Goal: Task Accomplishment & Management: Complete application form

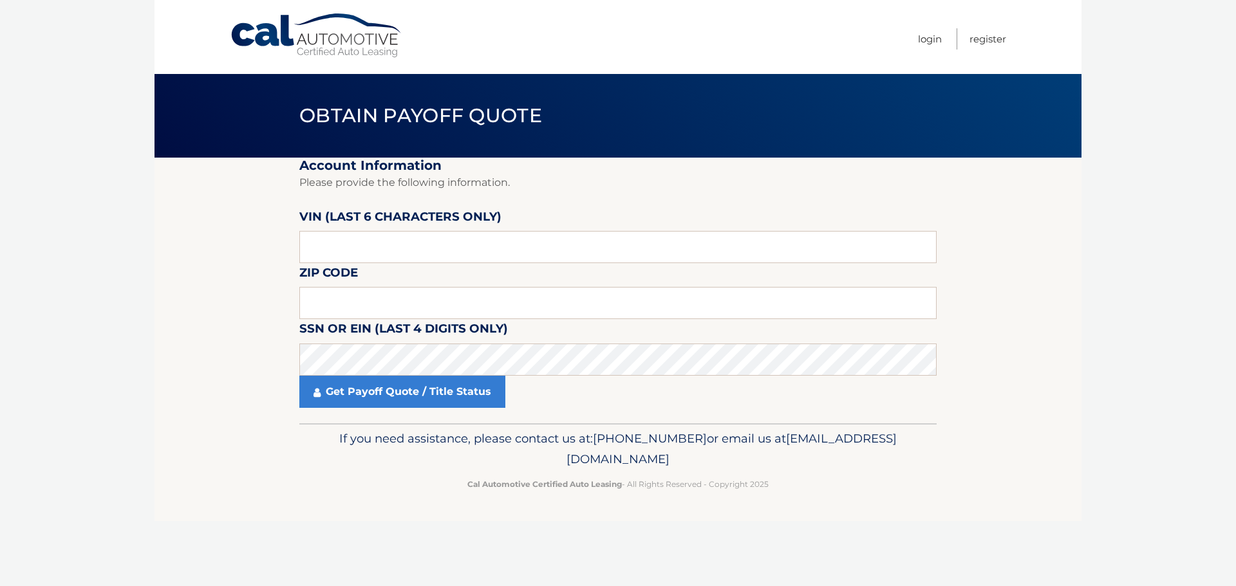
drag, startPoint x: 293, startPoint y: 246, endPoint x: 332, endPoint y: 252, distance: 39.0
click at [293, 246] on section "Account Information Please provide the following information. VIN (last 6 chara…" at bounding box center [617, 291] width 927 height 266
click at [317, 250] on input "text" at bounding box center [617, 247] width 637 height 32
paste input "156859"
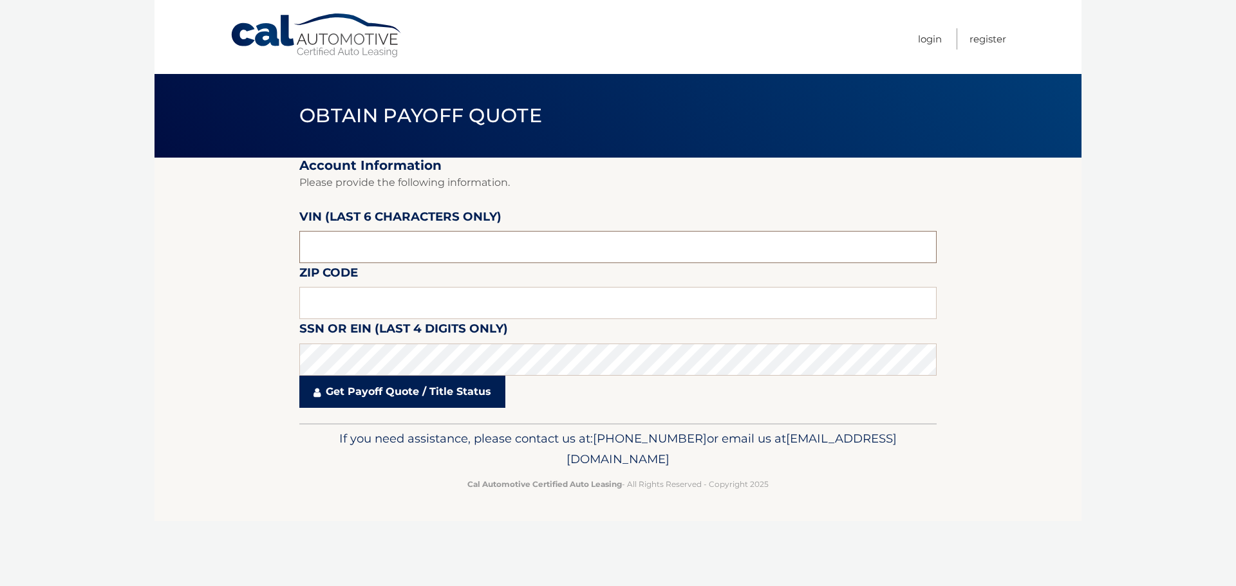
type input "156859"
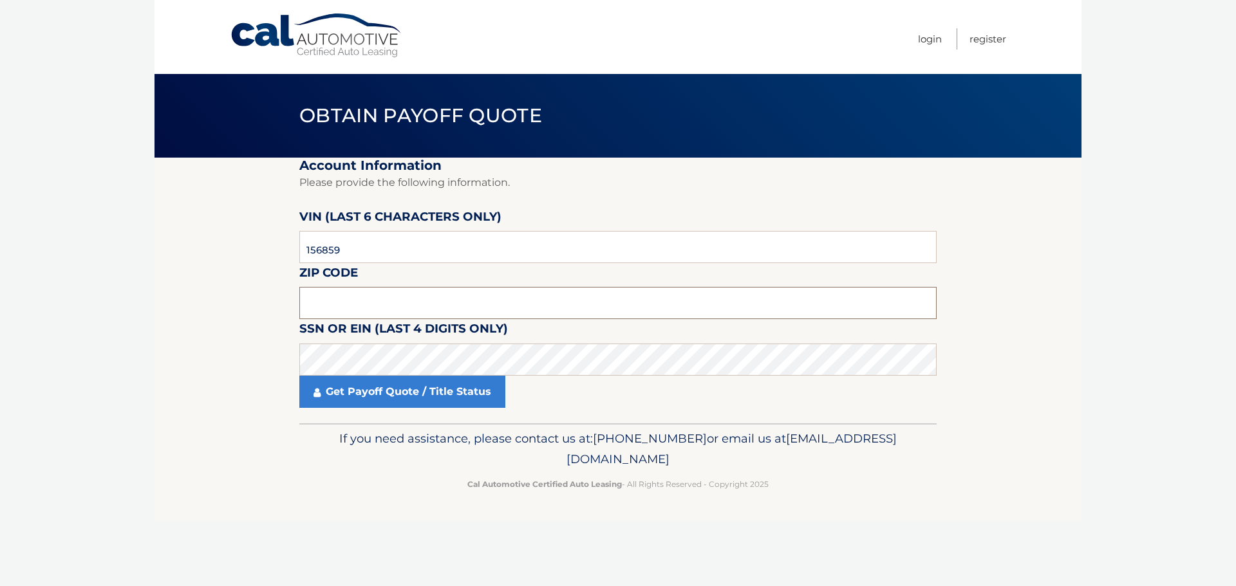
drag, startPoint x: 321, startPoint y: 302, endPoint x: 360, endPoint y: 270, distance: 51.2
click at [321, 302] on input "text" at bounding box center [617, 303] width 637 height 32
click at [333, 299] on input "text" at bounding box center [617, 303] width 637 height 32
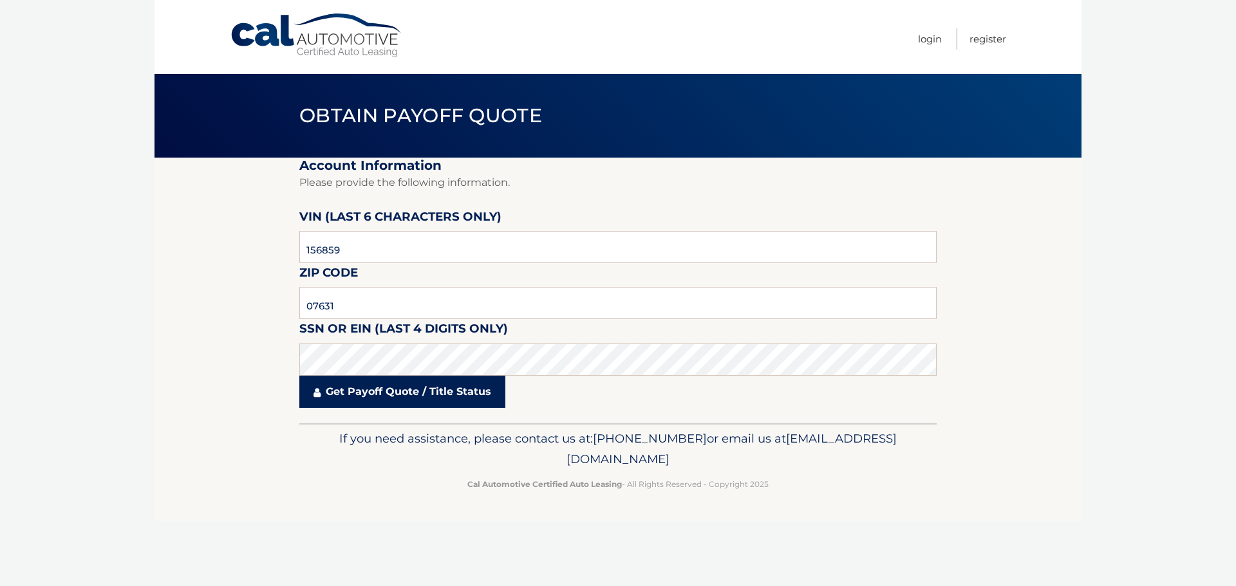
click at [383, 395] on link "Get Payoff Quote / Title Status" at bounding box center [402, 392] width 206 height 32
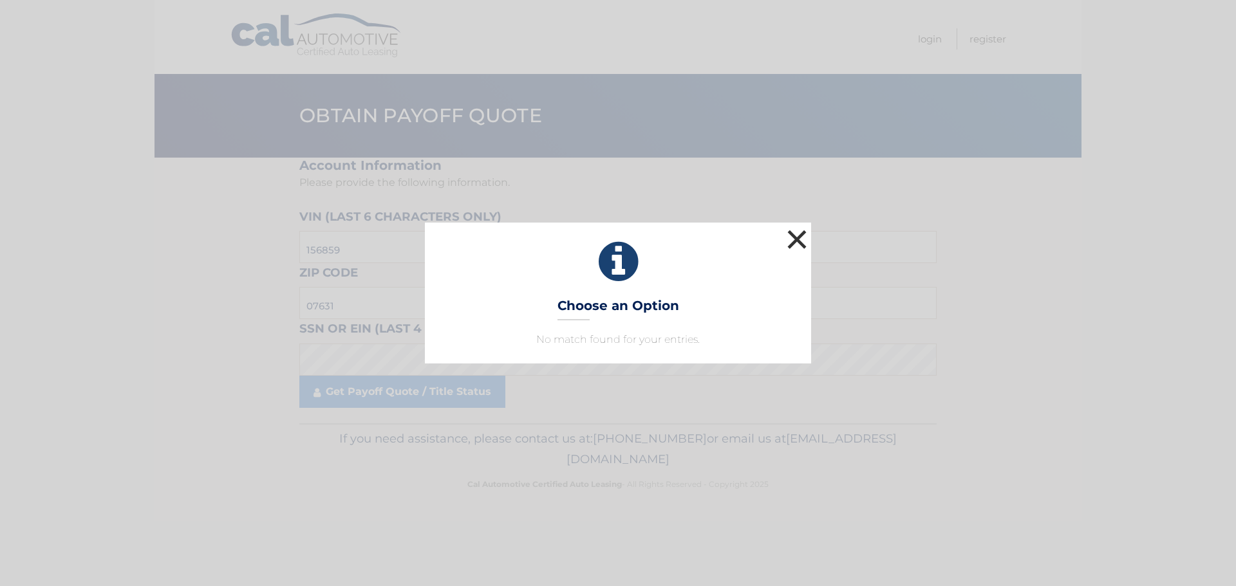
click at [795, 239] on button "×" at bounding box center [797, 240] width 26 height 26
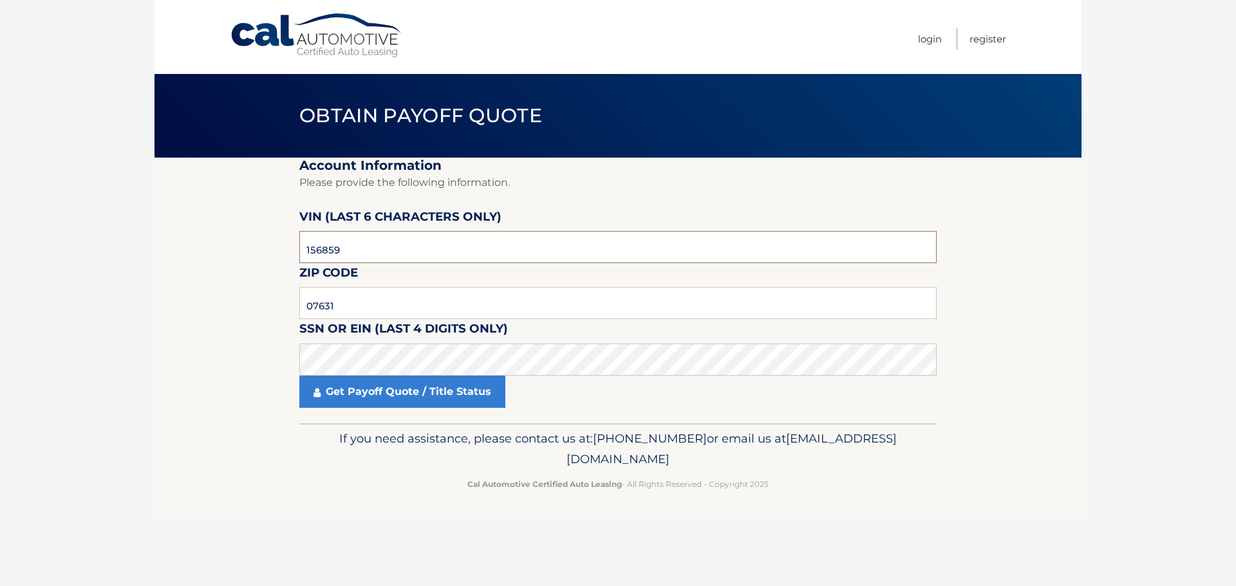
click at [360, 259] on input "156859" at bounding box center [617, 247] width 637 height 32
click at [361, 259] on input "156859" at bounding box center [617, 247] width 637 height 32
click at [368, 305] on input "07631" at bounding box center [617, 303] width 637 height 32
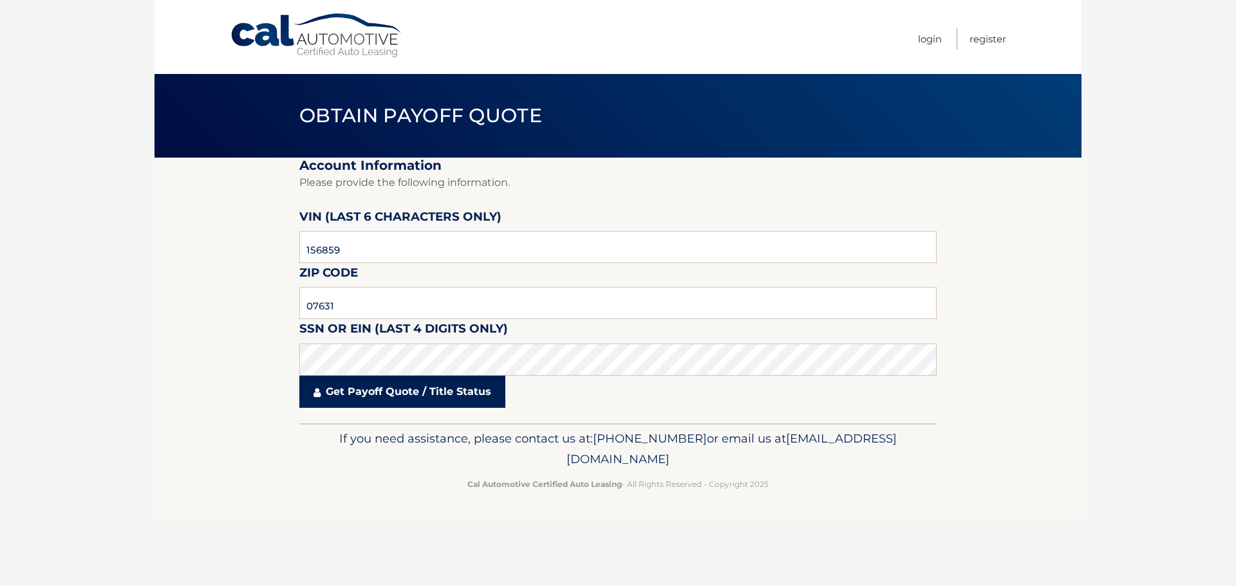
click at [367, 386] on link "Get Payoff Quote / Title Status" at bounding box center [402, 392] width 206 height 32
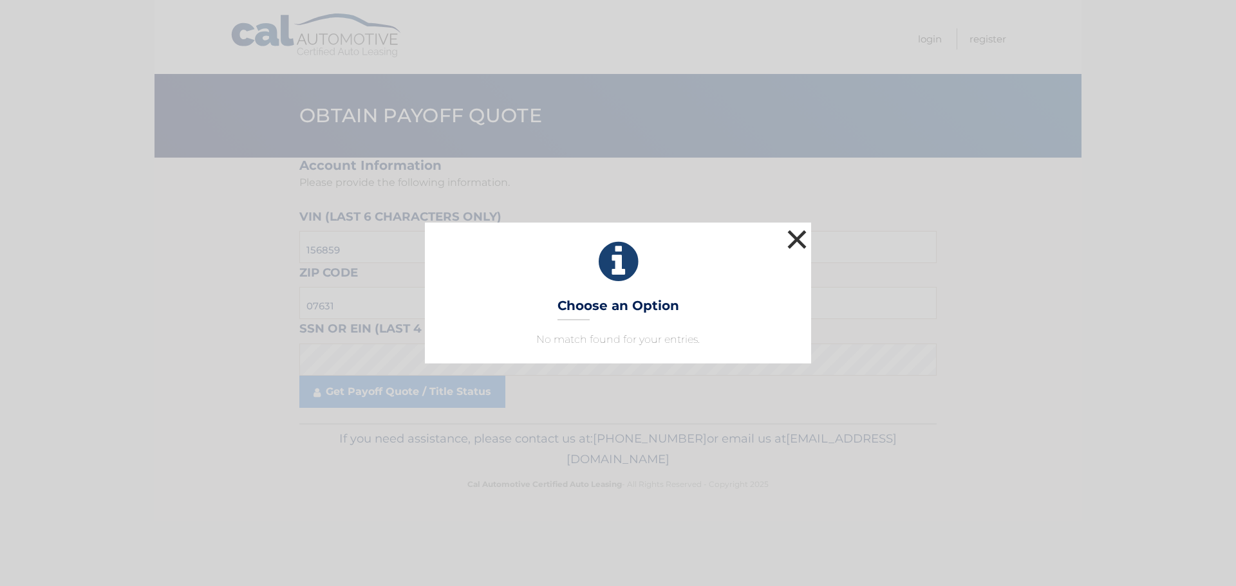
click at [799, 234] on button "×" at bounding box center [797, 240] width 26 height 26
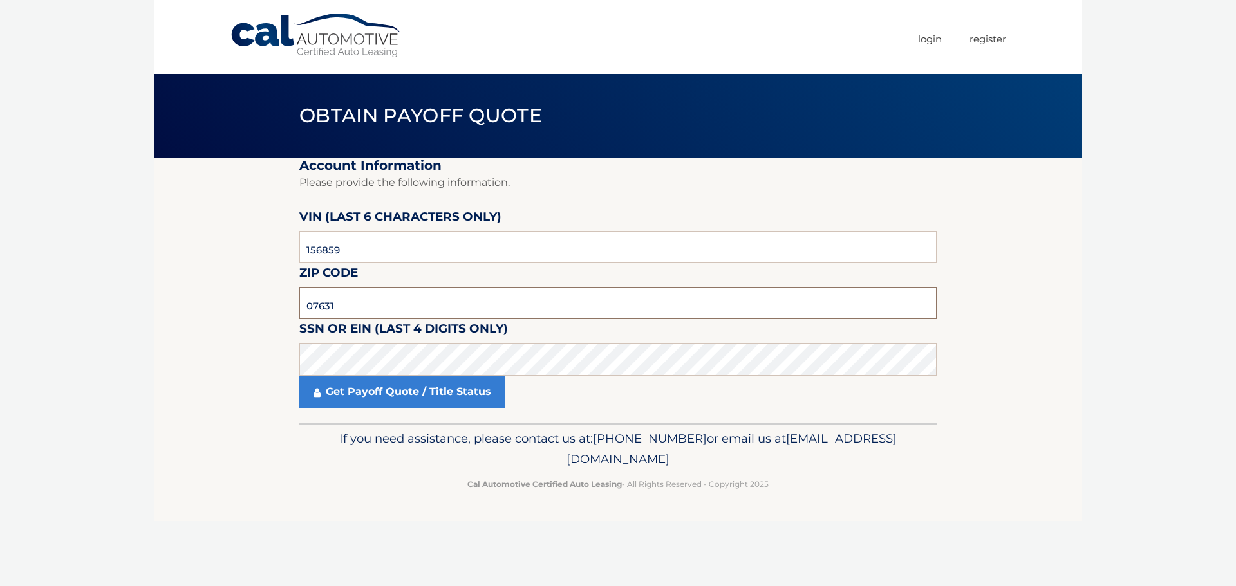
click at [404, 298] on input "07631" at bounding box center [617, 303] width 637 height 32
click button "For Originating Dealer" at bounding box center [0, 0] width 0 height 0
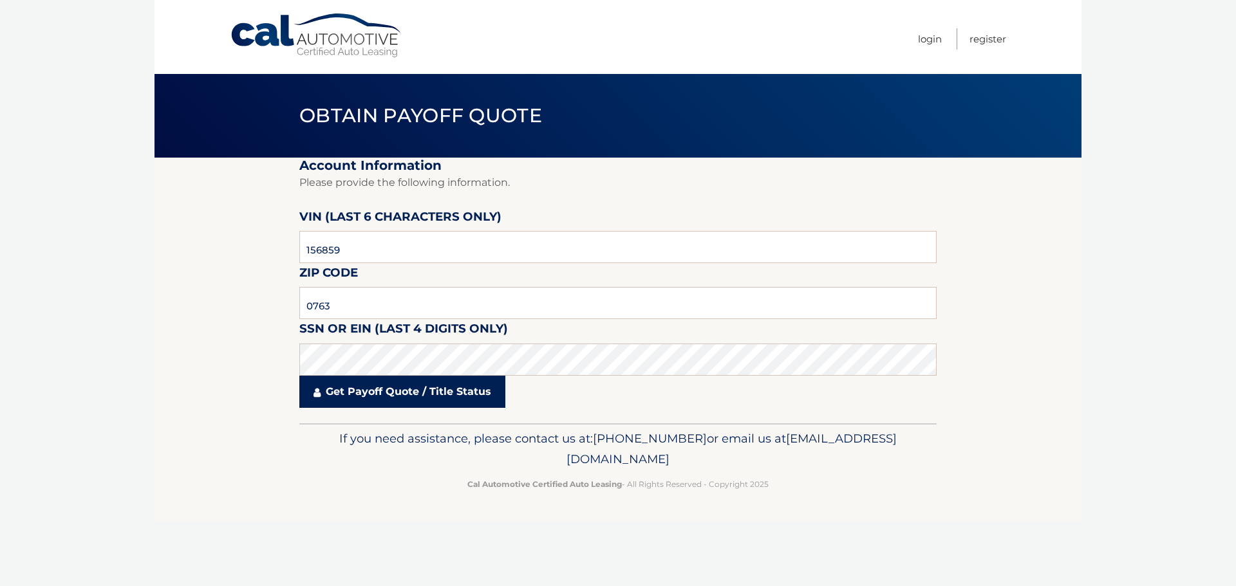
click at [429, 398] on link "Get Payoff Quote / Title Status" at bounding box center [402, 392] width 206 height 32
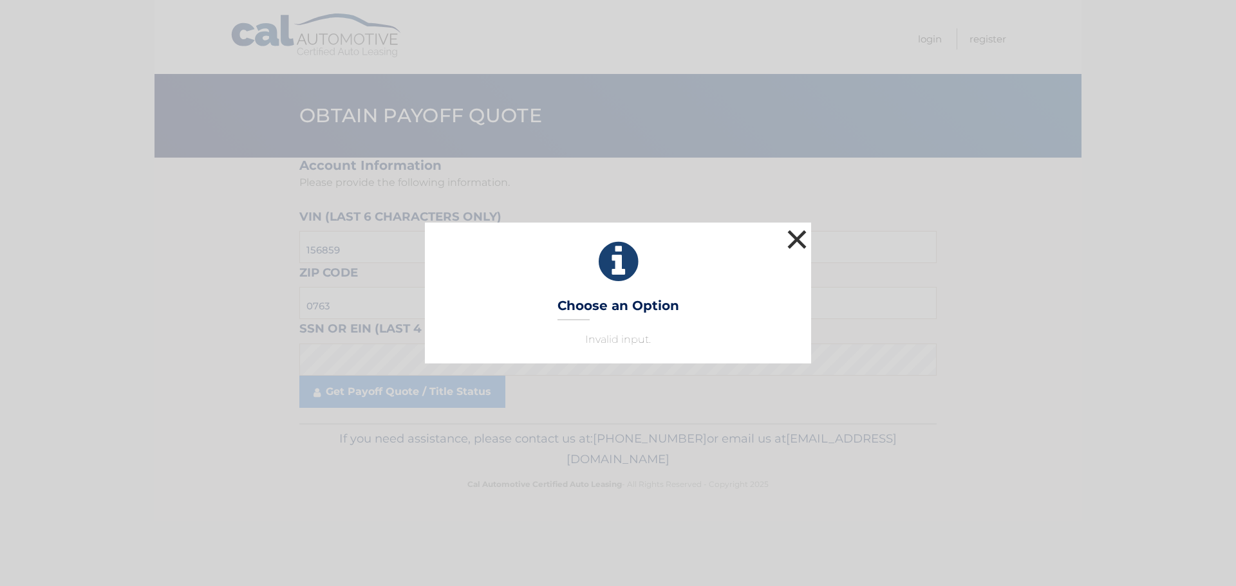
click at [803, 238] on button "×" at bounding box center [797, 240] width 26 height 26
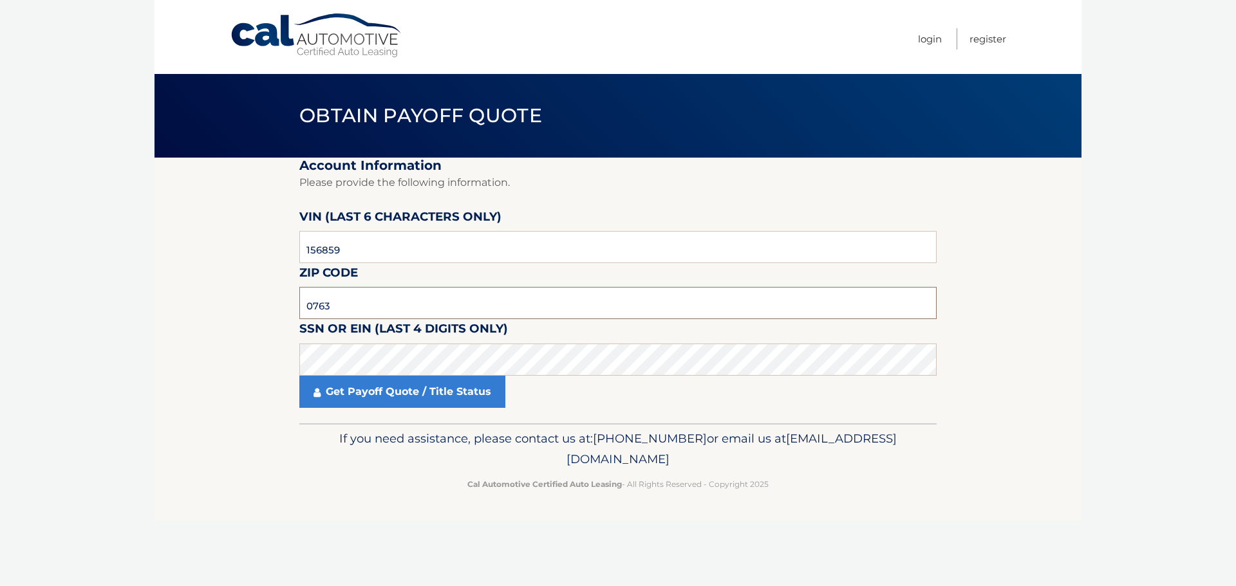
click at [401, 301] on input "0763" at bounding box center [617, 303] width 637 height 32
click at [353, 308] on input "0763" at bounding box center [617, 303] width 637 height 32
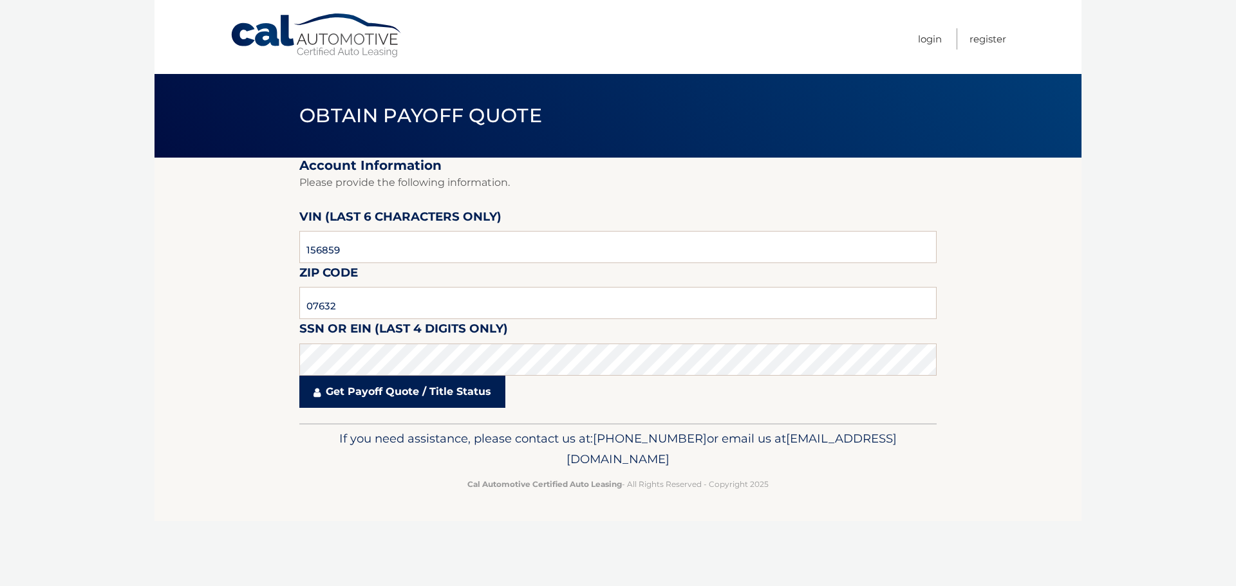
click at [352, 385] on link "Get Payoff Quote / Title Status" at bounding box center [402, 392] width 206 height 32
click at [352, 391] on body "Cal Automotive Menu Login Register Obtain Payoff Quote" at bounding box center [618, 293] width 1236 height 586
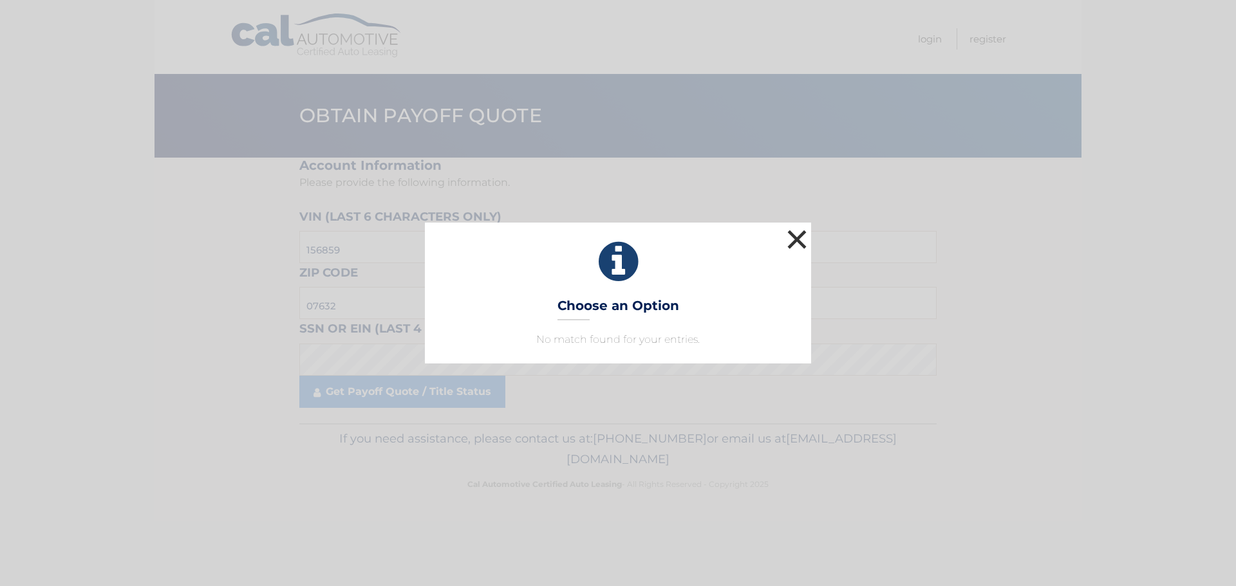
click at [801, 235] on button "×" at bounding box center [797, 240] width 26 height 26
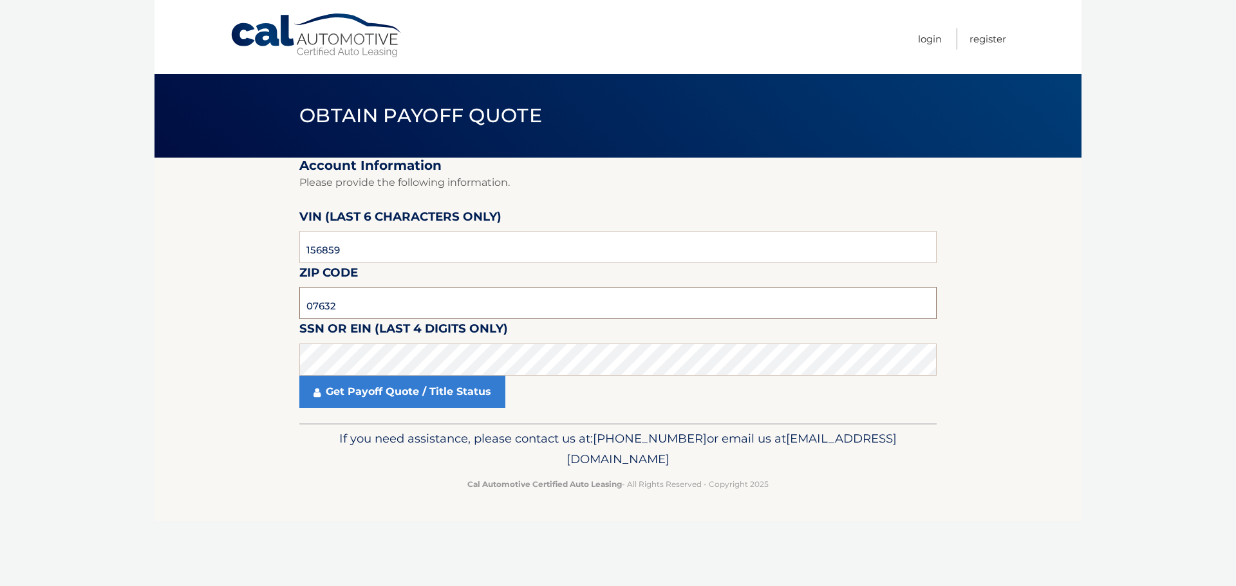
click at [369, 306] on input "07632" at bounding box center [617, 303] width 637 height 32
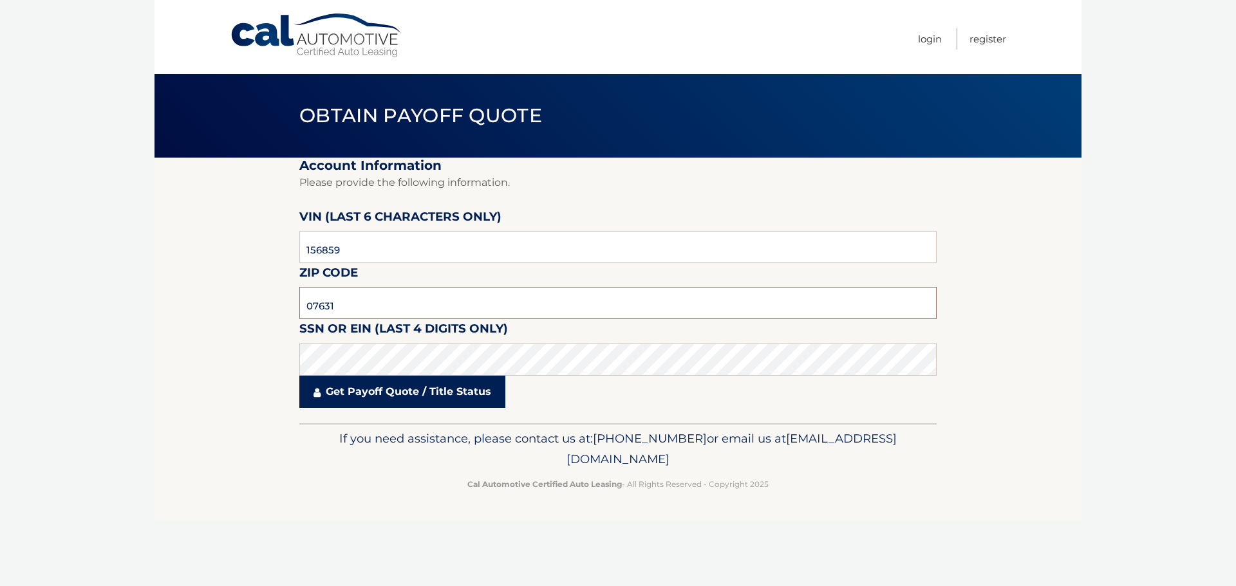
type input "07631"
click at [391, 407] on link "Get Payoff Quote / Title Status" at bounding box center [402, 392] width 206 height 32
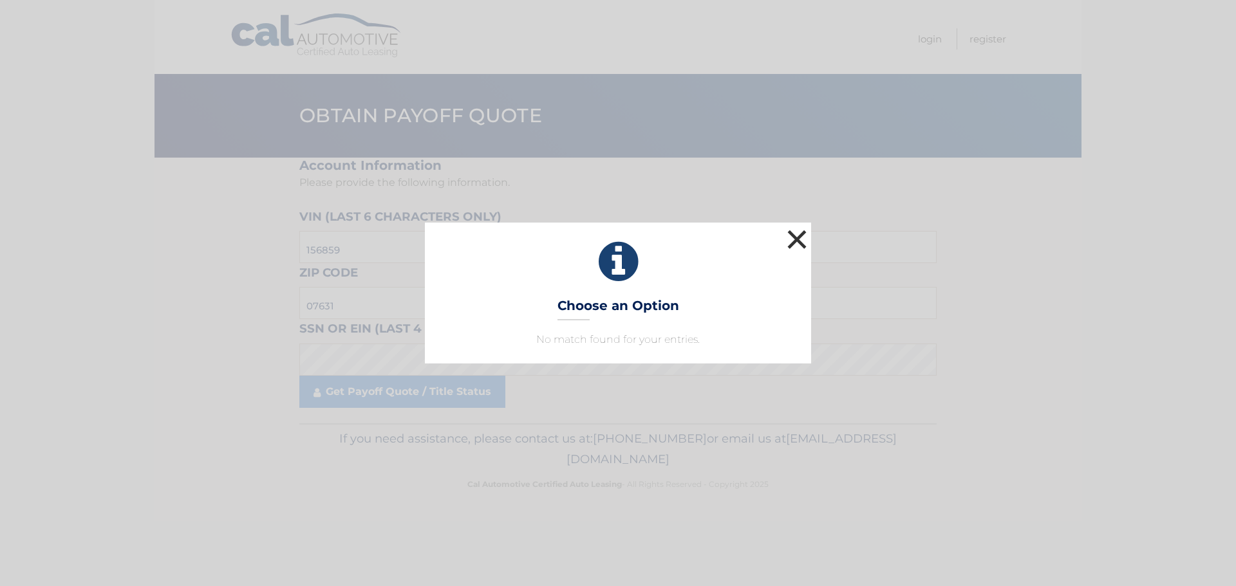
click at [798, 236] on button "×" at bounding box center [797, 240] width 26 height 26
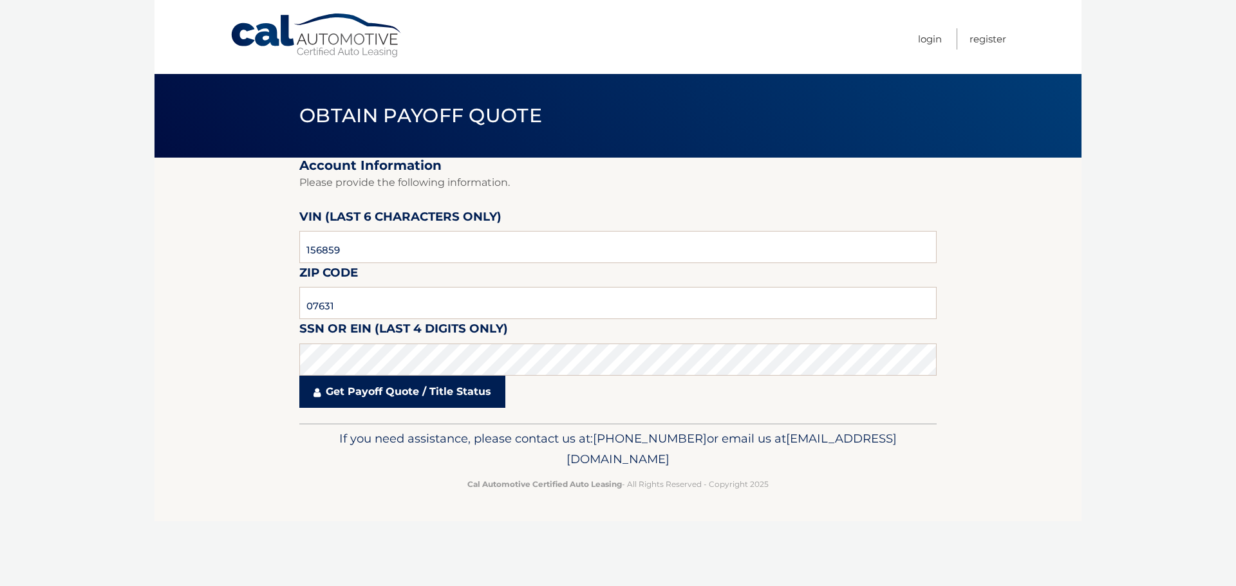
click at [410, 400] on link "Get Payoff Quote / Title Status" at bounding box center [402, 392] width 206 height 32
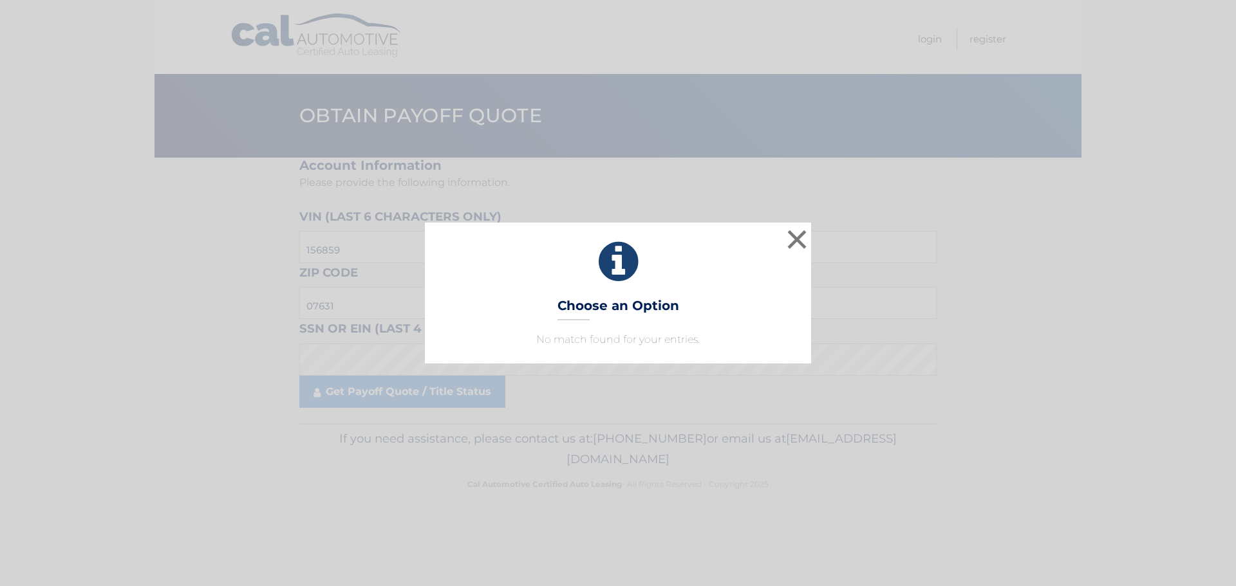
click at [813, 230] on div "× Choose an Option No match found for your entries. This is what you see on sec…" at bounding box center [617, 293] width 1225 height 140
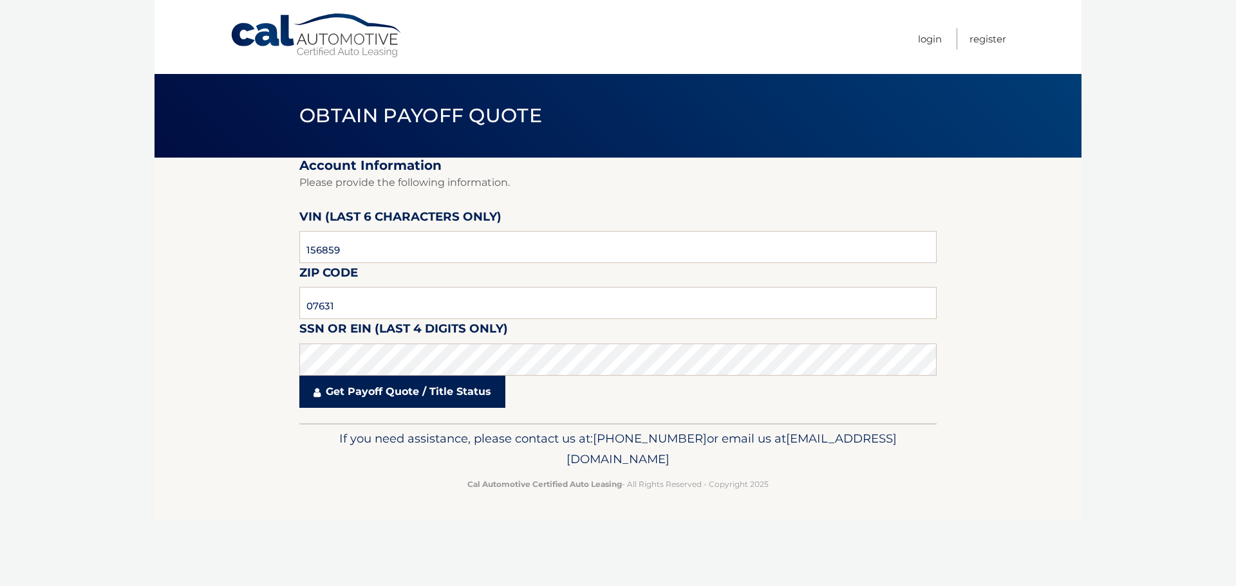
click at [358, 398] on link "Get Payoff Quote / Title Status" at bounding box center [402, 392] width 206 height 32
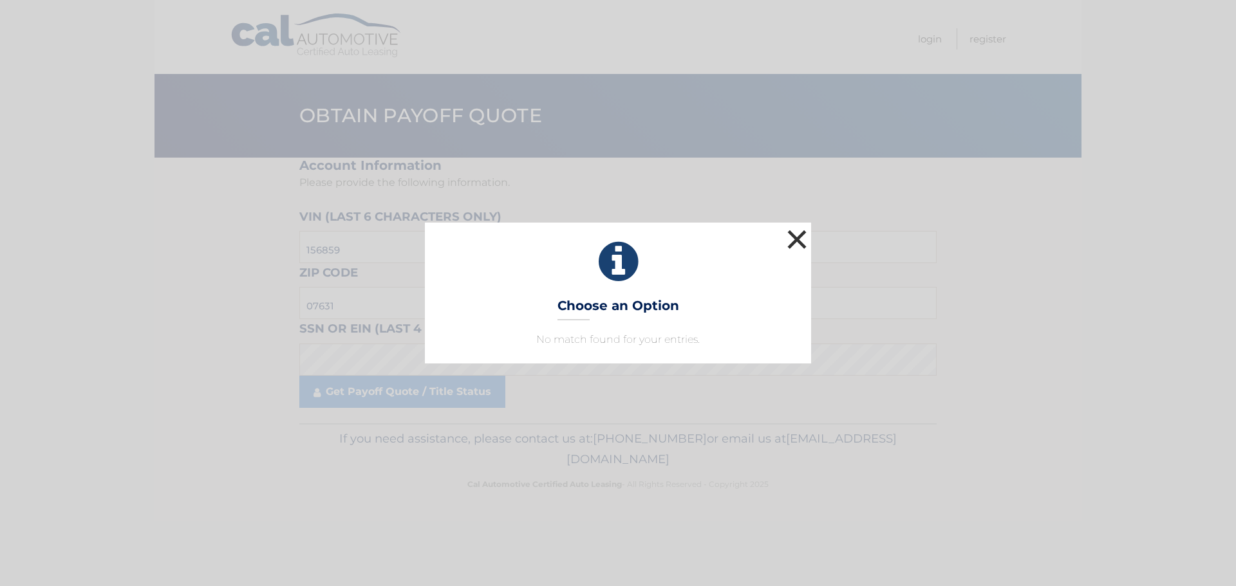
click at [800, 241] on button "×" at bounding box center [797, 240] width 26 height 26
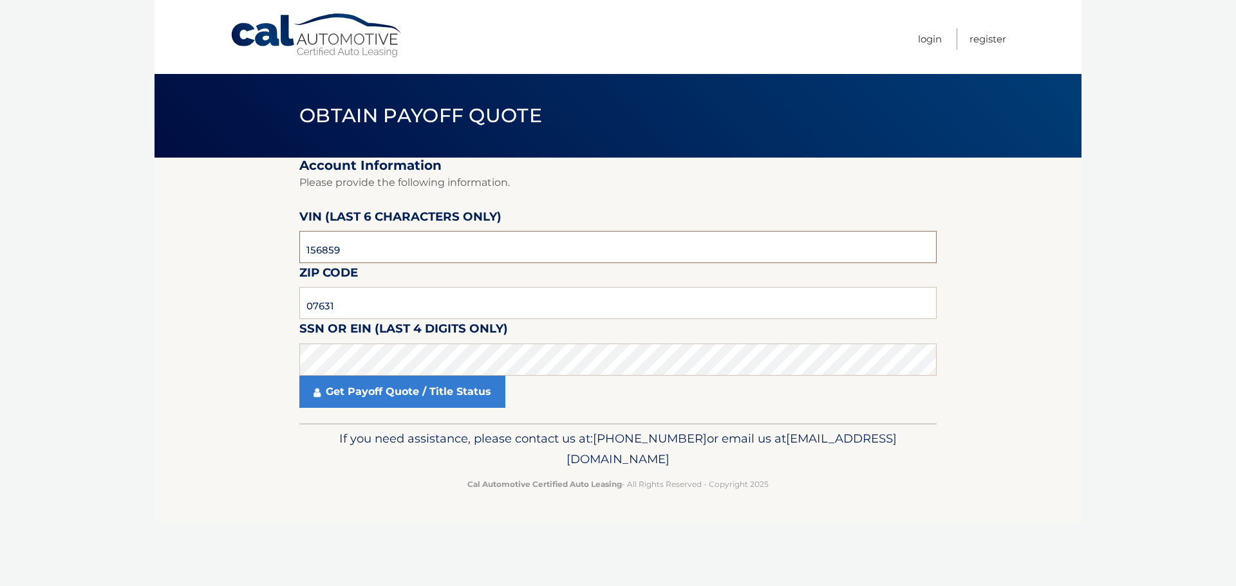
click at [382, 250] on input "156859" at bounding box center [617, 247] width 637 height 32
click at [361, 313] on input "07631" at bounding box center [617, 303] width 637 height 32
drag, startPoint x: 232, startPoint y: 454, endPoint x: 245, endPoint y: 452, distance: 13.0
click at [232, 454] on footer "If you need assistance, please contact us at: 609-807-3200 or email us at Custo…" at bounding box center [617, 472] width 927 height 98
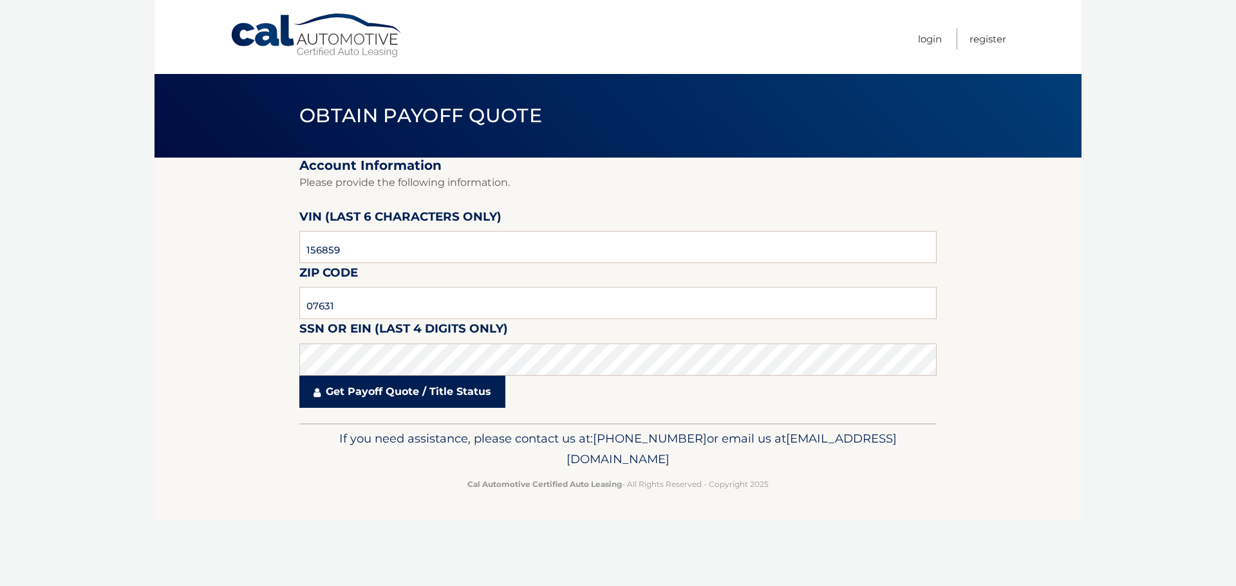
click at [338, 393] on link "Get Payoff Quote / Title Status" at bounding box center [402, 392] width 206 height 32
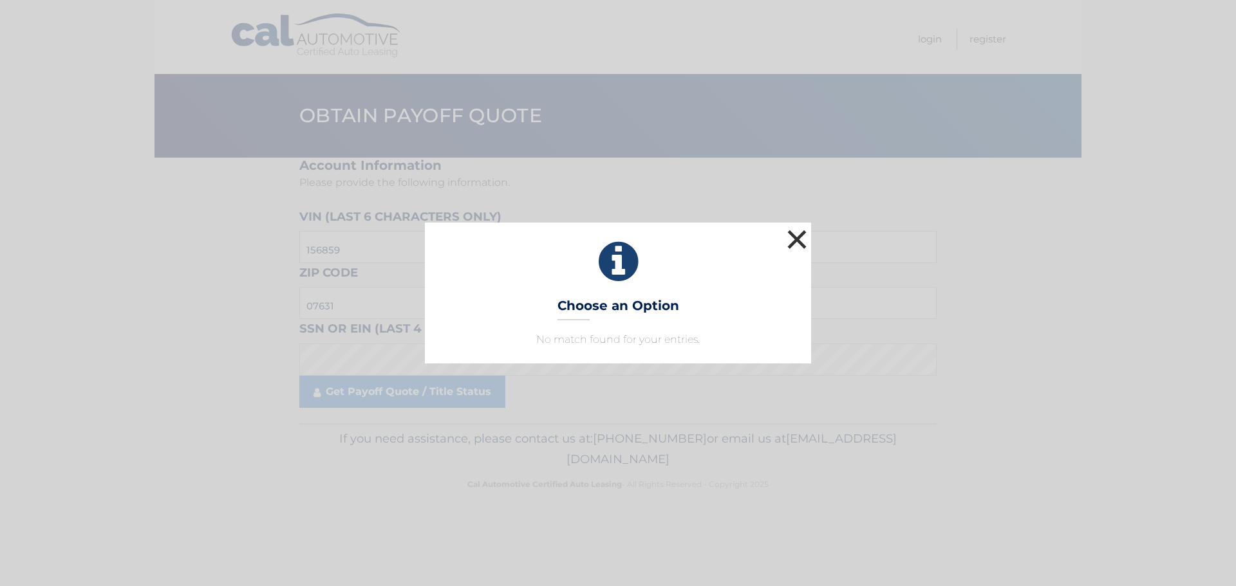
click at [802, 237] on button "×" at bounding box center [797, 240] width 26 height 26
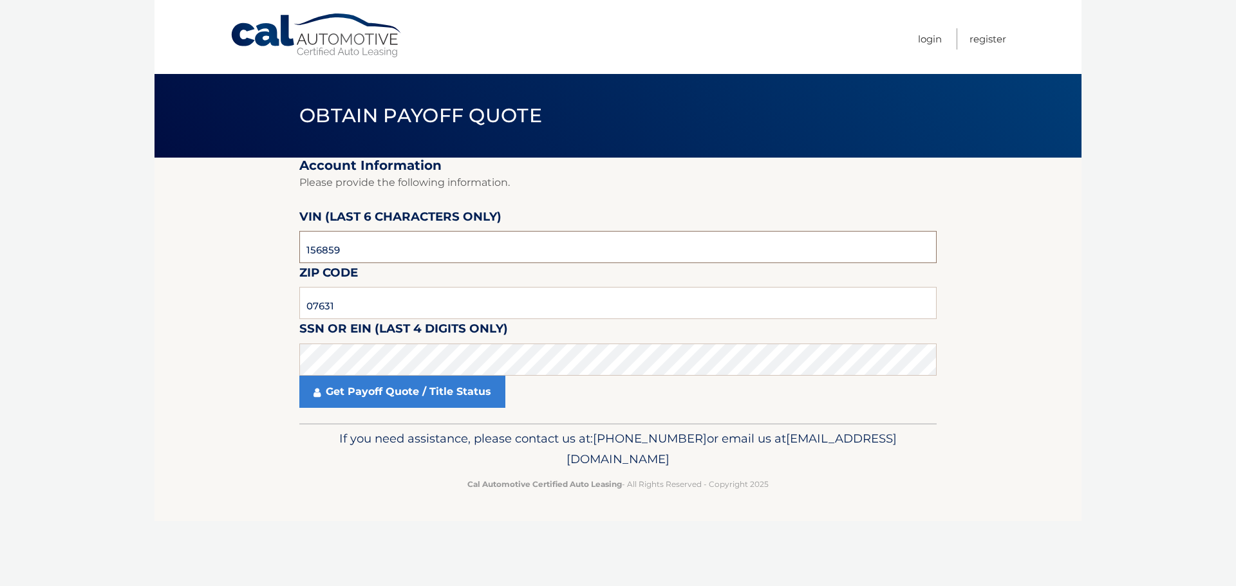
click at [365, 247] on input "156859" at bounding box center [617, 247] width 637 height 32
click button "For Originating Dealer" at bounding box center [0, 0] width 0 height 0
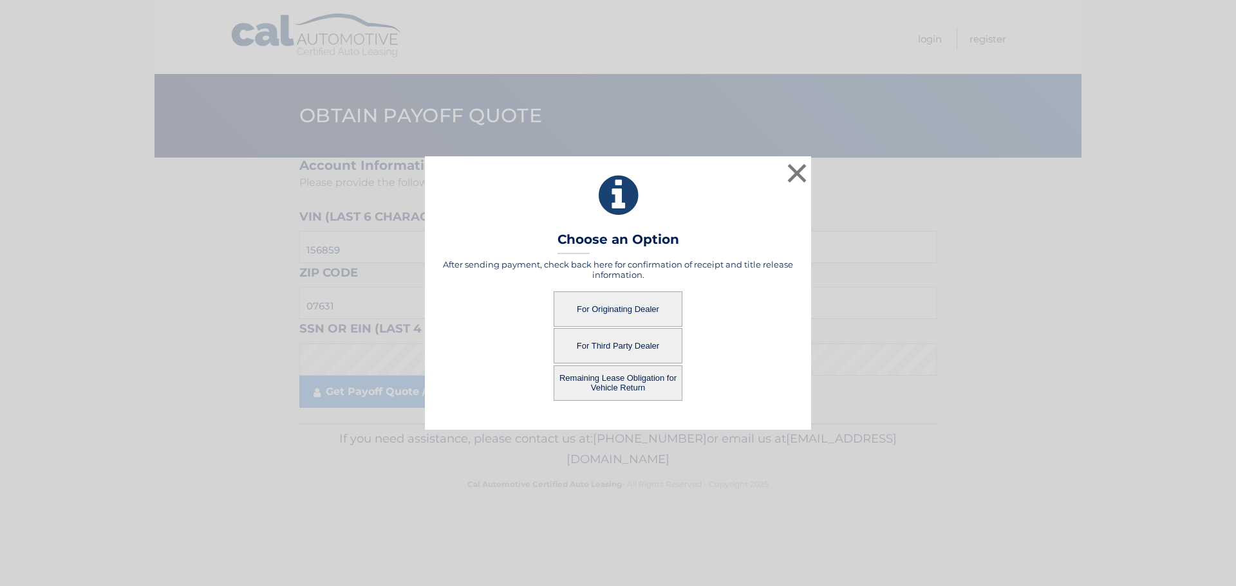
click at [607, 387] on button "Remaining Lease Obligation for Vehicle Return" at bounding box center [617, 383] width 129 height 35
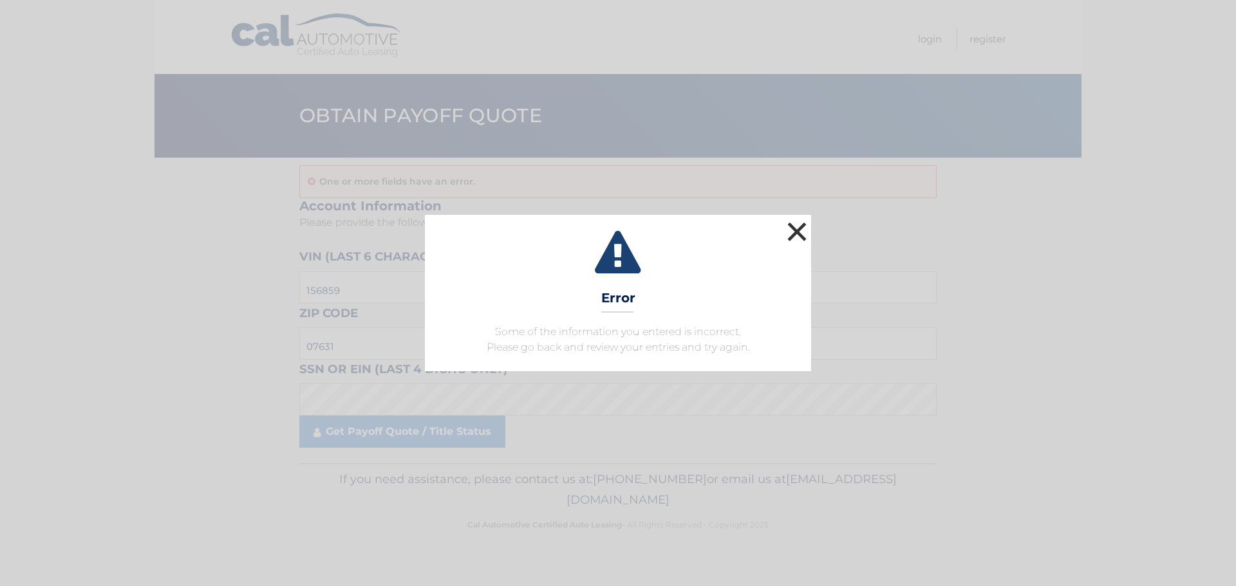
click at [786, 220] on button "×" at bounding box center [797, 232] width 26 height 26
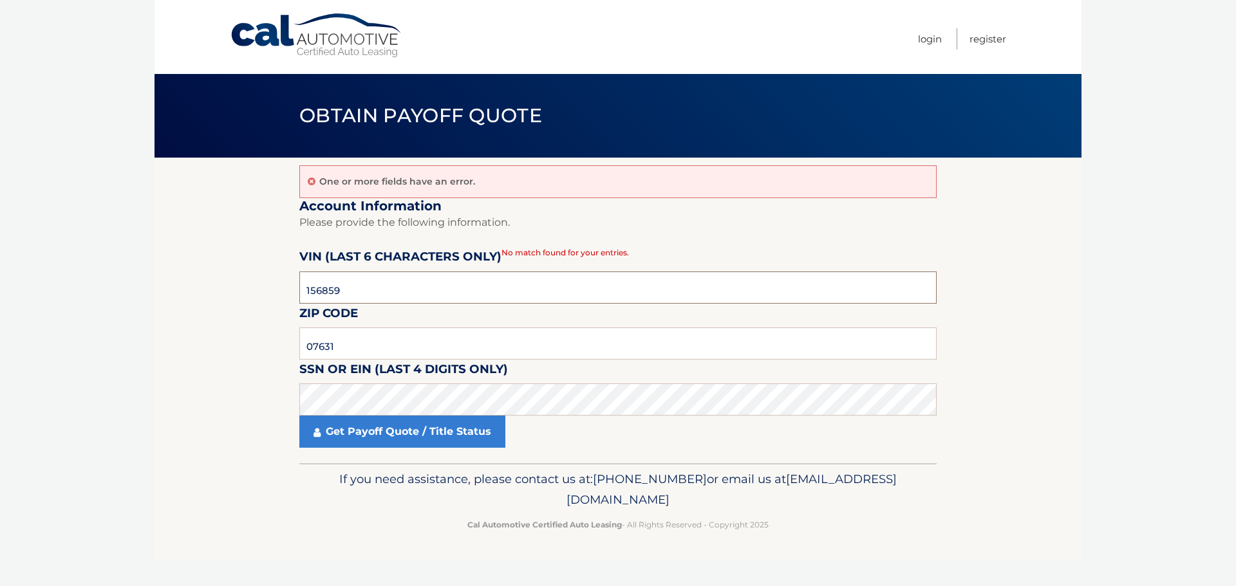
click at [402, 284] on input "156859" at bounding box center [617, 288] width 637 height 32
click button "For Originating Dealer" at bounding box center [0, 0] width 0 height 0
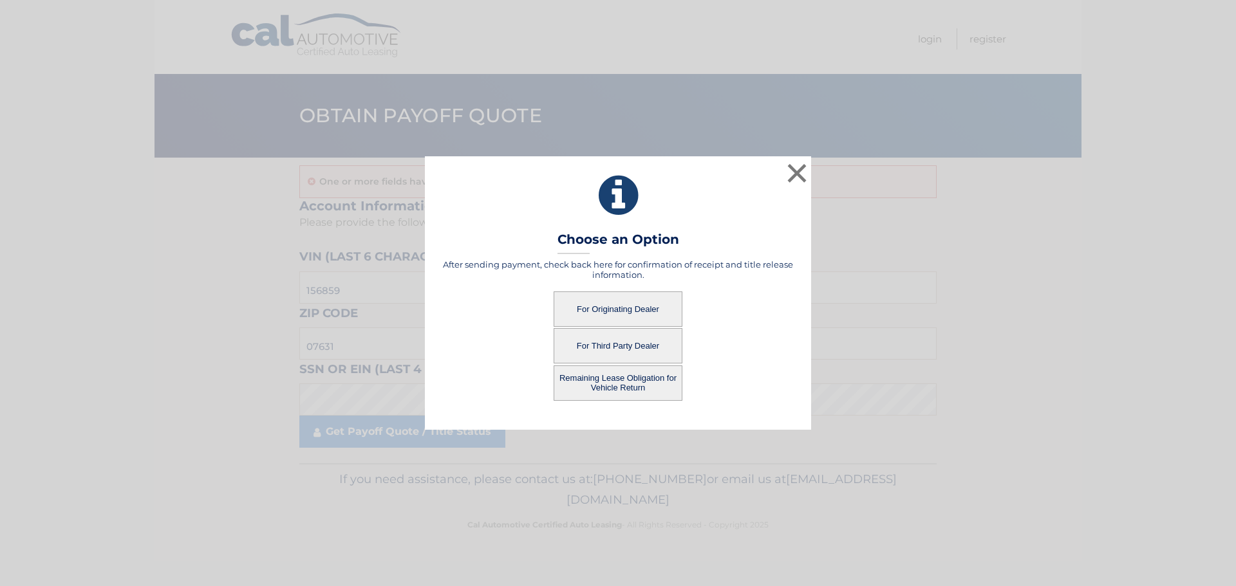
click at [599, 308] on button "For Originating Dealer" at bounding box center [617, 309] width 129 height 35
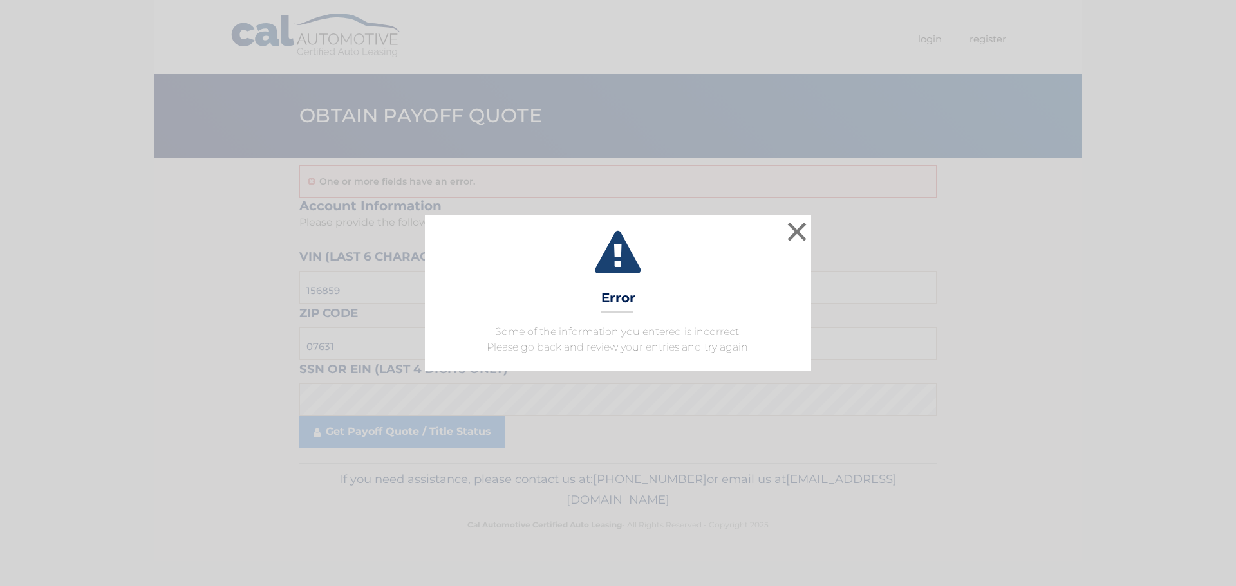
click at [814, 224] on div "× Error Some of the information you entered is incorrect. Please go back and re…" at bounding box center [617, 293] width 1225 height 156
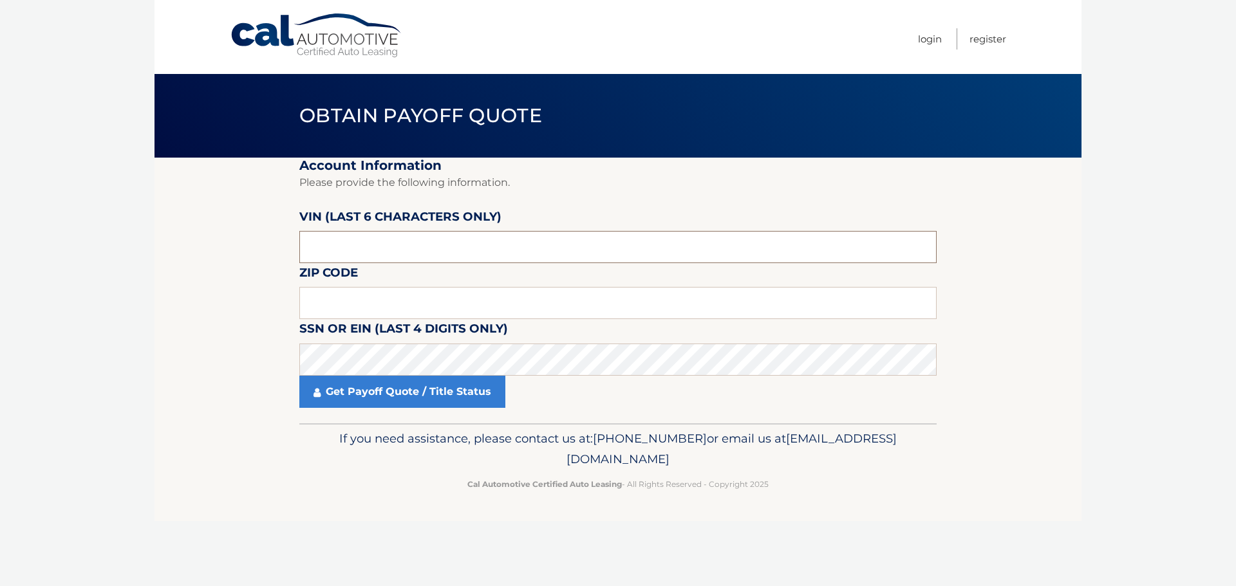
click at [348, 261] on input "text" at bounding box center [617, 247] width 637 height 32
type input "156859"
type input "07631"
click button "For Originating Dealer" at bounding box center [0, 0] width 0 height 0
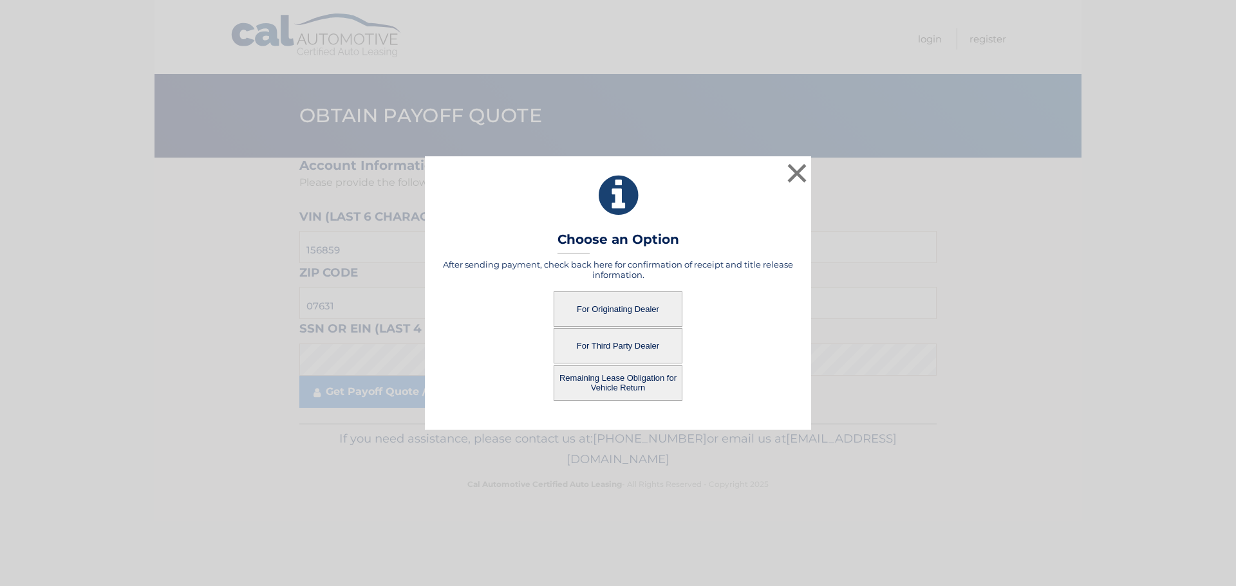
click at [650, 302] on button "For Originating Dealer" at bounding box center [617, 309] width 129 height 35
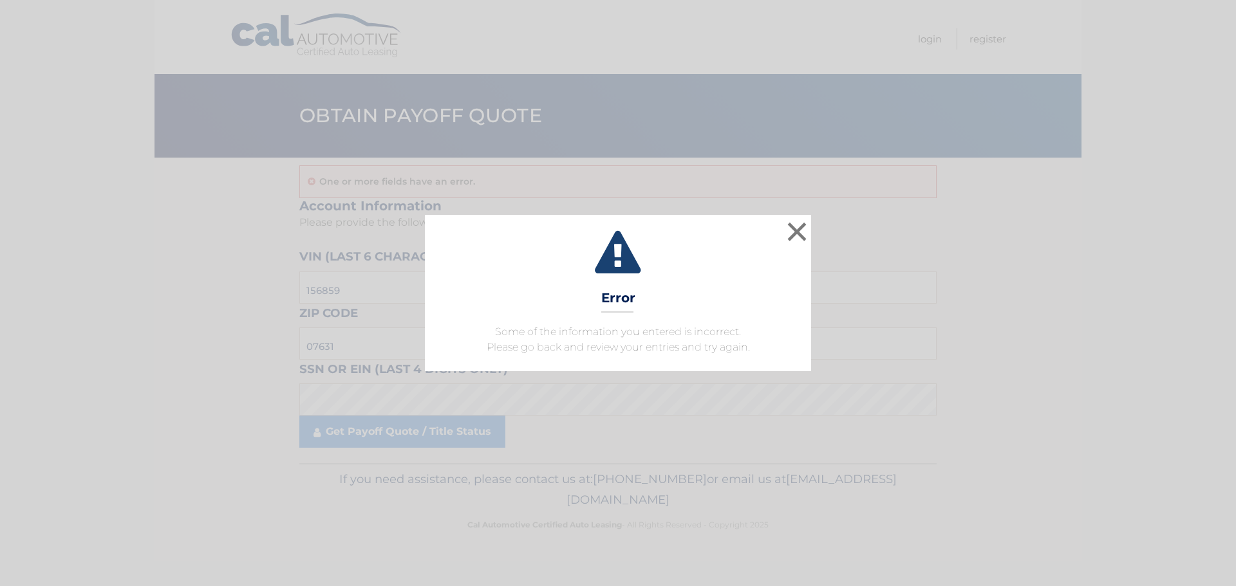
click at [812, 231] on div "× Error Some of the information you entered is incorrect. Please go back and re…" at bounding box center [617, 293] width 1225 height 156
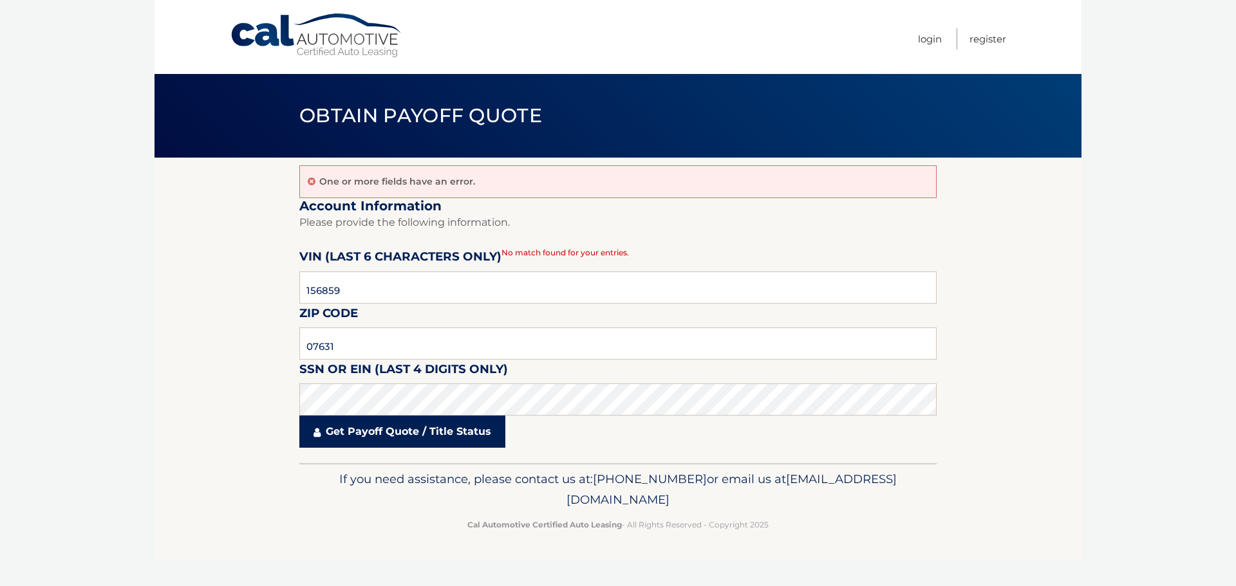
click at [445, 423] on link "Get Payoff Quote / Title Status" at bounding box center [402, 432] width 206 height 32
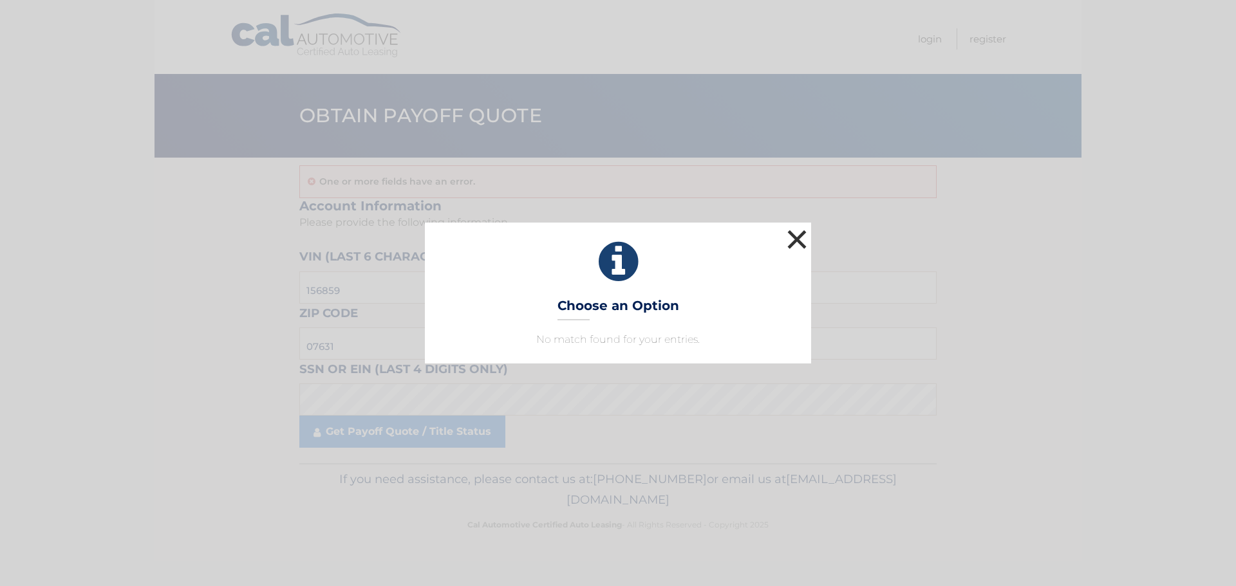
drag, startPoint x: 782, startPoint y: 241, endPoint x: 806, endPoint y: 237, distance: 24.0
click at [788, 240] on div "× Choose an Option No match found for your entries. This is what you see on sec…" at bounding box center [618, 293] width 386 height 140
click at [806, 237] on button "×" at bounding box center [797, 240] width 26 height 26
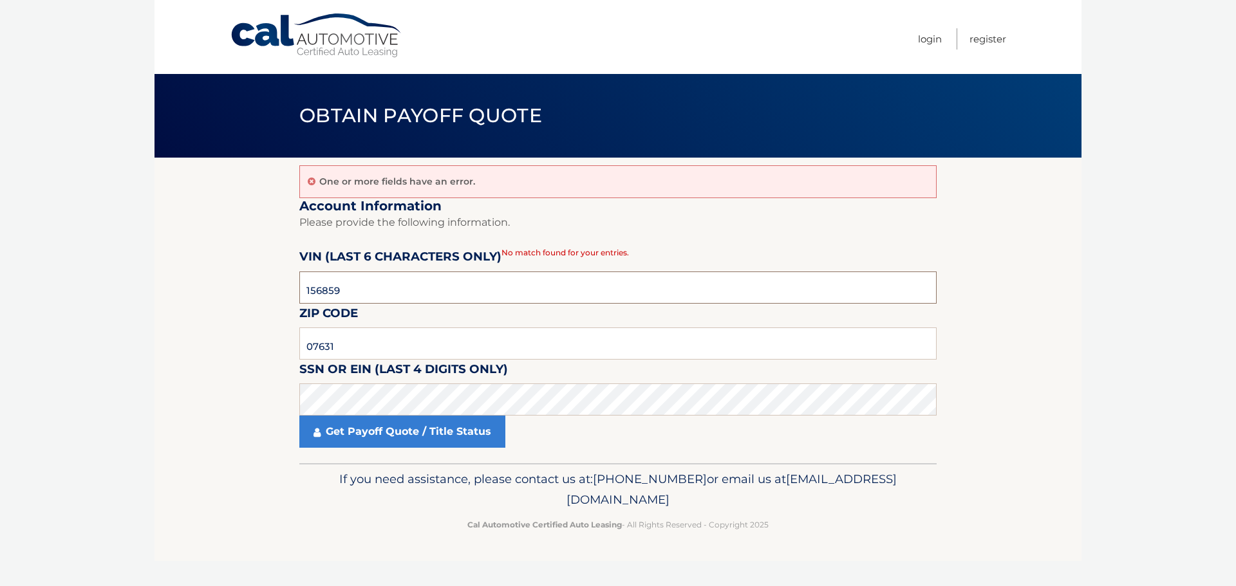
click at [451, 283] on input "156859" at bounding box center [617, 288] width 637 height 32
click button "For Originating Dealer" at bounding box center [0, 0] width 0 height 0
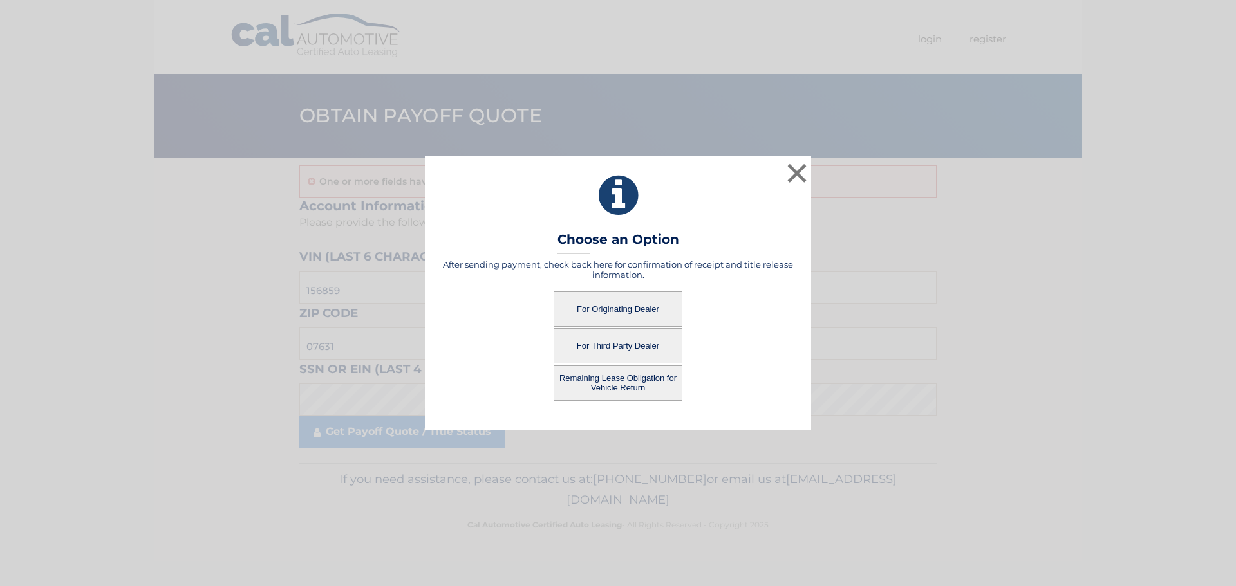
click at [629, 385] on button "Remaining Lease Obligation for Vehicle Return" at bounding box center [617, 383] width 129 height 35
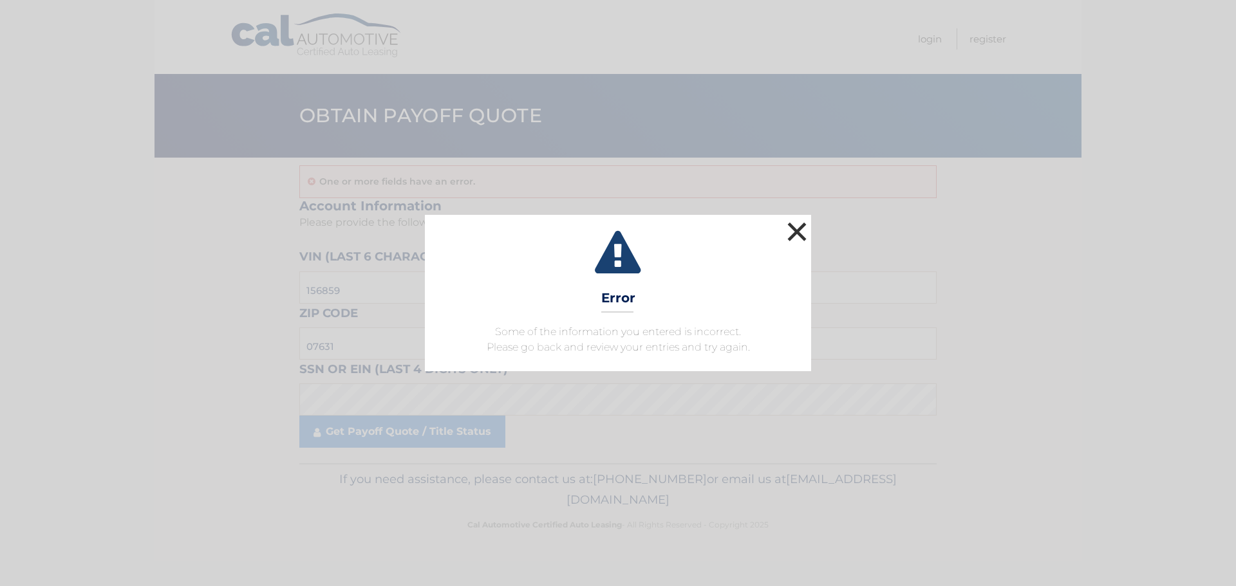
click at [787, 221] on button "×" at bounding box center [797, 232] width 26 height 26
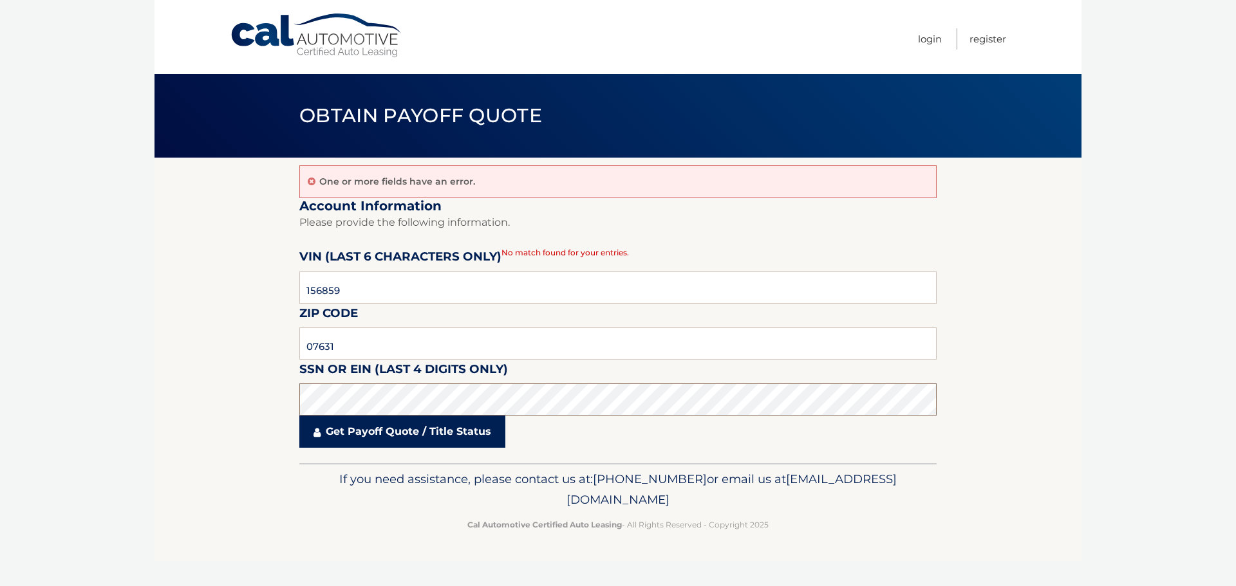
click button "For Originating Dealer" at bounding box center [0, 0] width 0 height 0
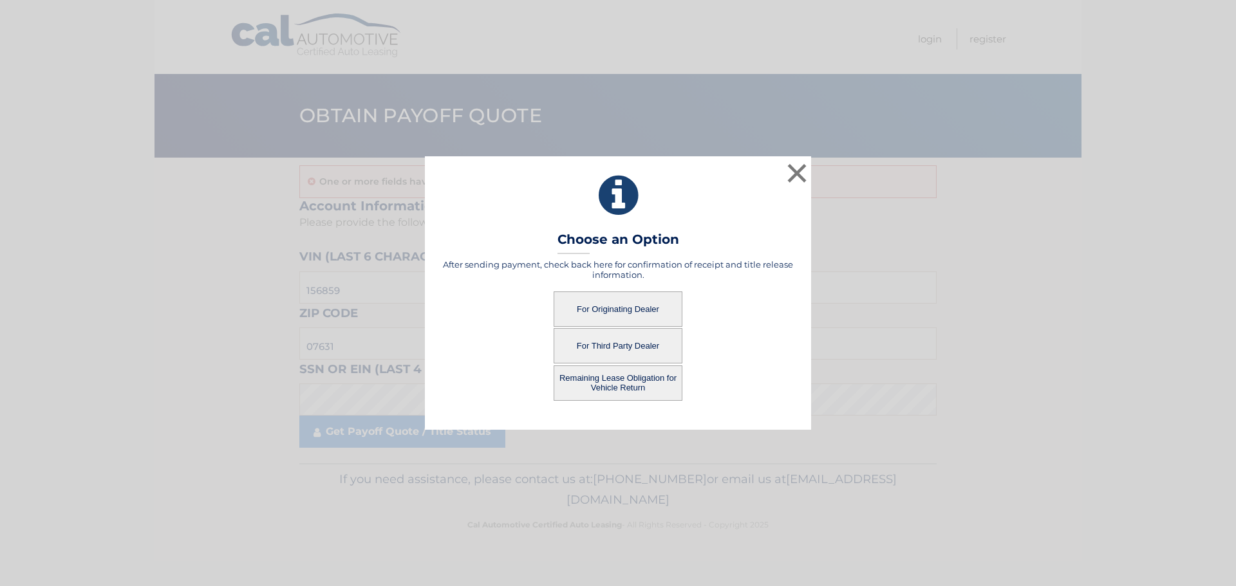
click at [632, 376] on button "Remaining Lease Obligation for Vehicle Return" at bounding box center [617, 383] width 129 height 35
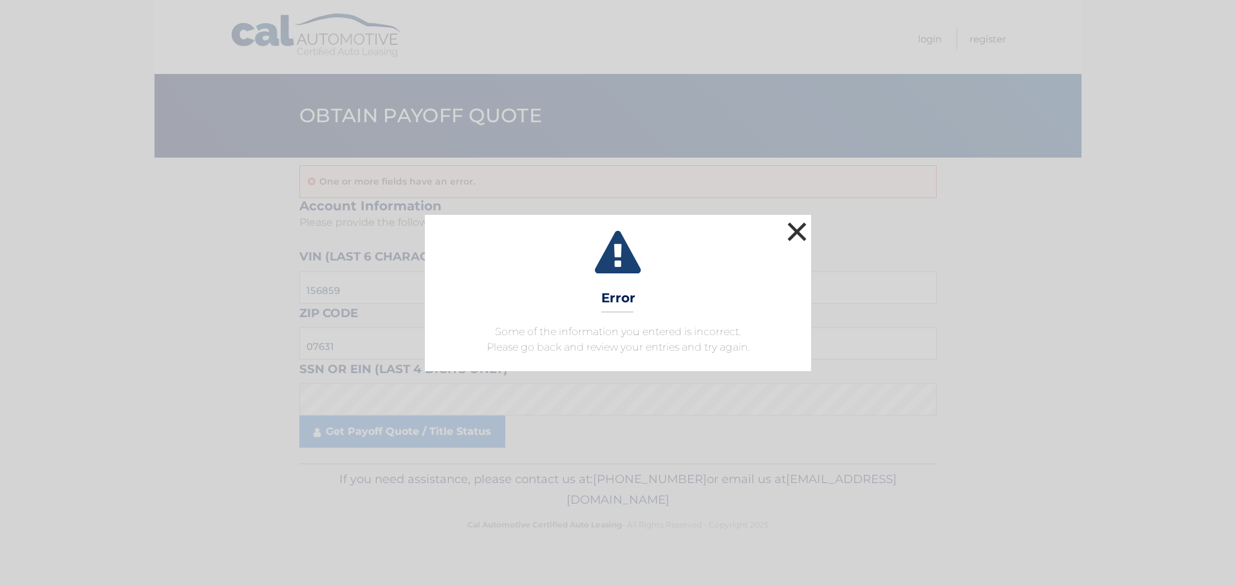
click at [797, 232] on button "×" at bounding box center [797, 232] width 26 height 26
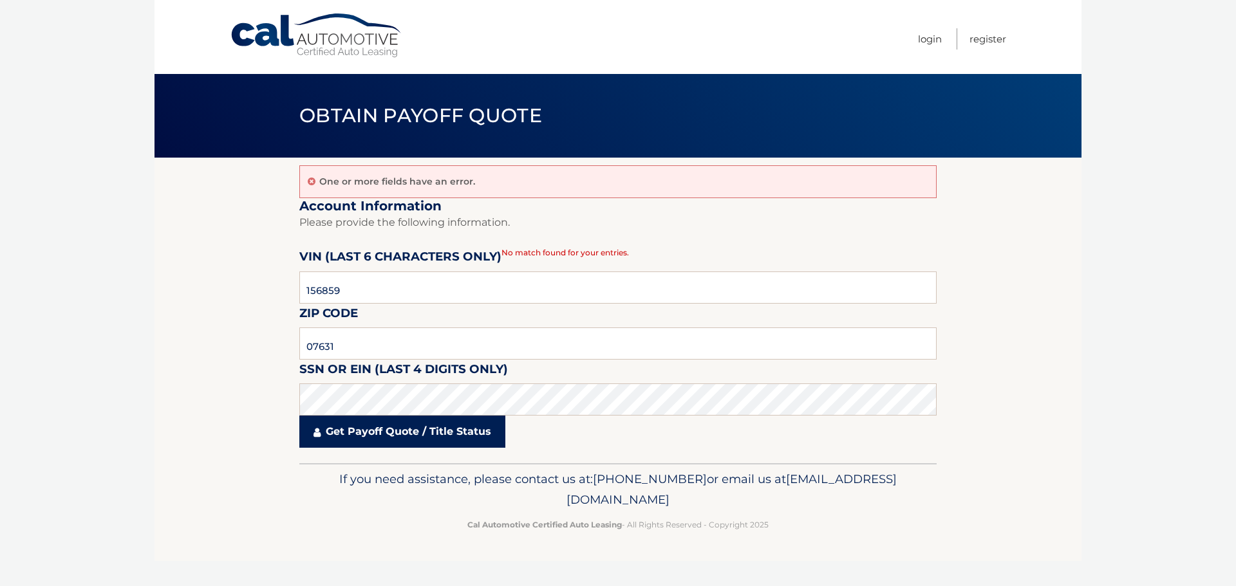
click at [388, 428] on link "Get Payoff Quote / Title Status" at bounding box center [402, 432] width 206 height 32
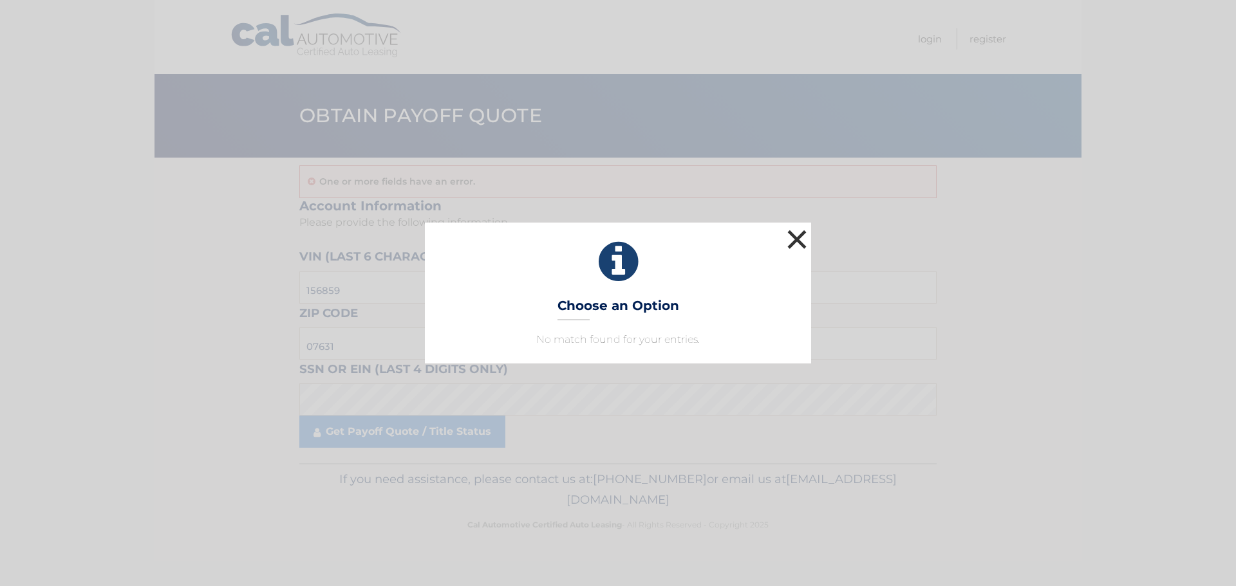
click at [805, 230] on button "×" at bounding box center [797, 240] width 26 height 26
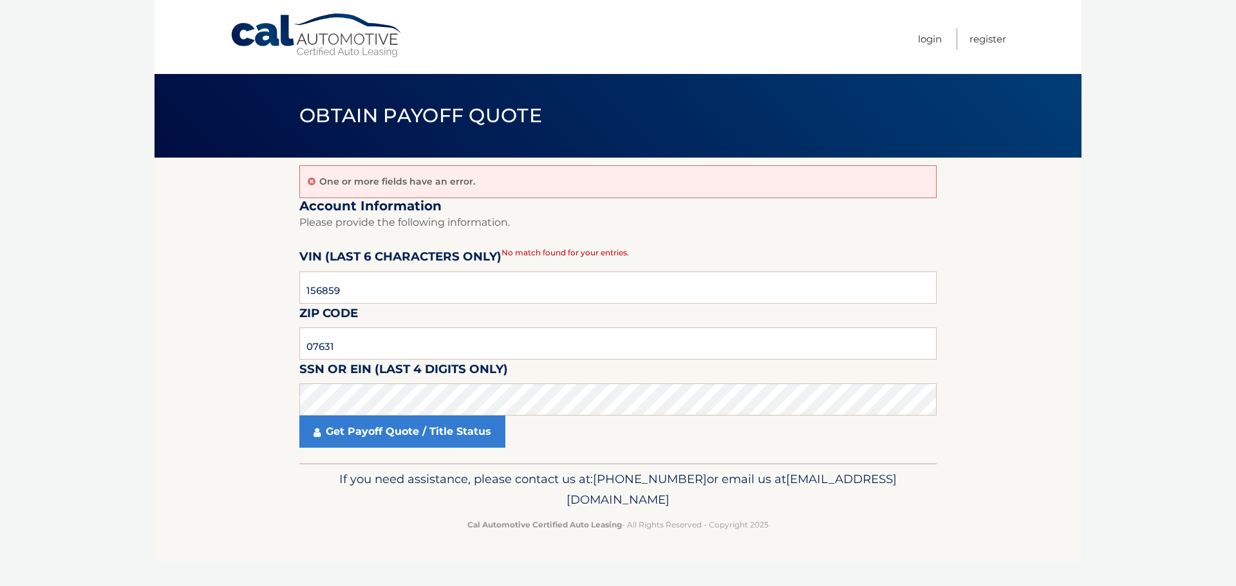
click at [556, 260] on fieldset "Account Information Please provide the following information. VIN (last 6 chara…" at bounding box center [617, 331] width 637 height 266
click at [529, 282] on input "156859" at bounding box center [617, 288] width 637 height 32
click button "For Originating Dealer" at bounding box center [0, 0] width 0 height 0
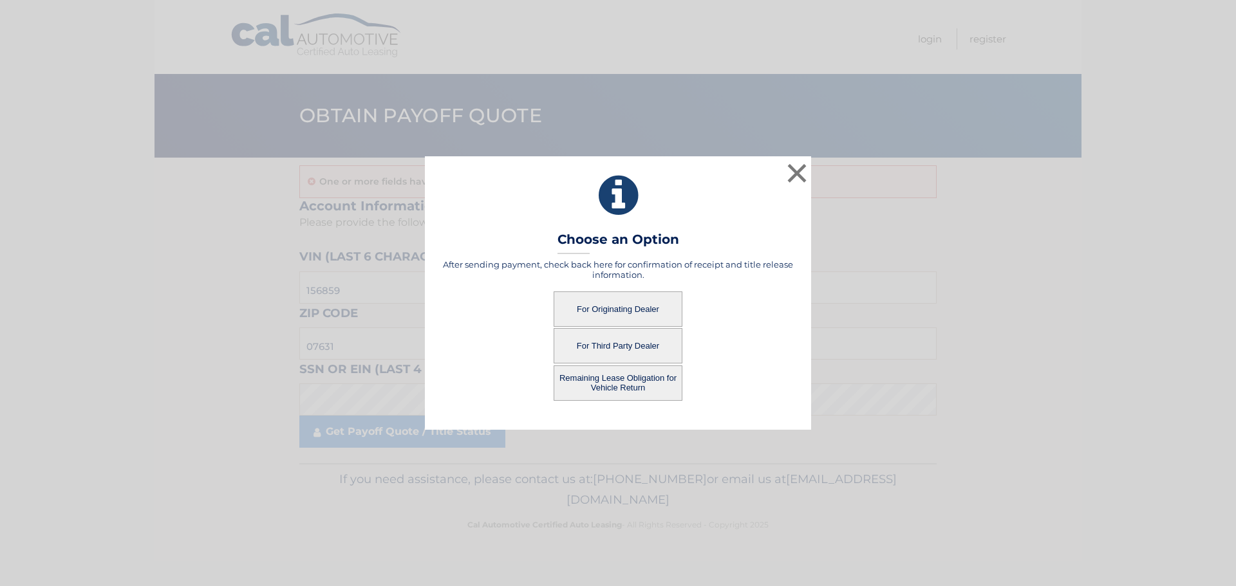
click at [620, 309] on button "For Originating Dealer" at bounding box center [617, 309] width 129 height 35
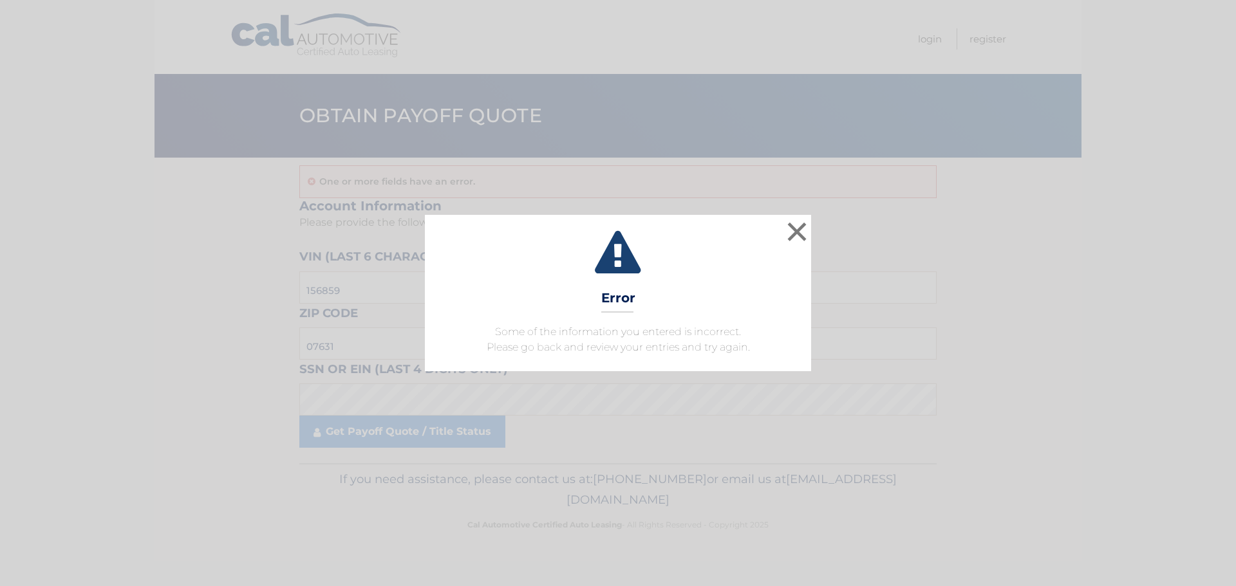
drag, startPoint x: 810, startPoint y: 232, endPoint x: 384, endPoint y: 280, distance: 428.6
click at [809, 232] on div "× Error Some of the information you entered is incorrect. Please go back and re…" at bounding box center [618, 293] width 386 height 156
click at [792, 243] on button "×" at bounding box center [797, 232] width 26 height 26
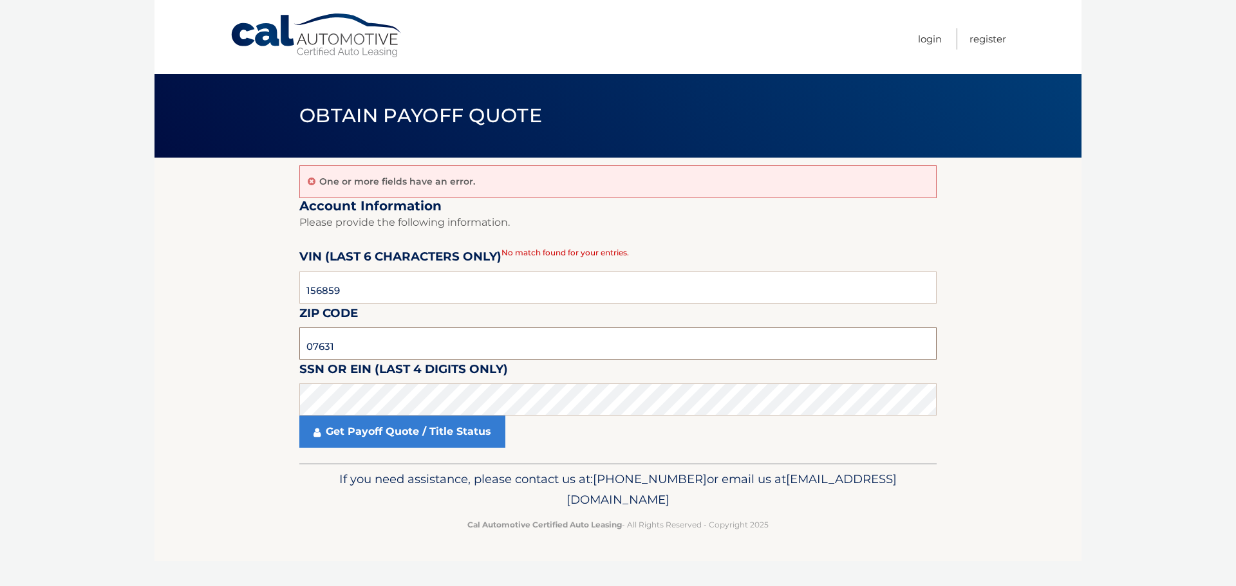
click at [401, 334] on input "07631" at bounding box center [617, 344] width 637 height 32
click button "For Originating Dealer" at bounding box center [0, 0] width 0 height 0
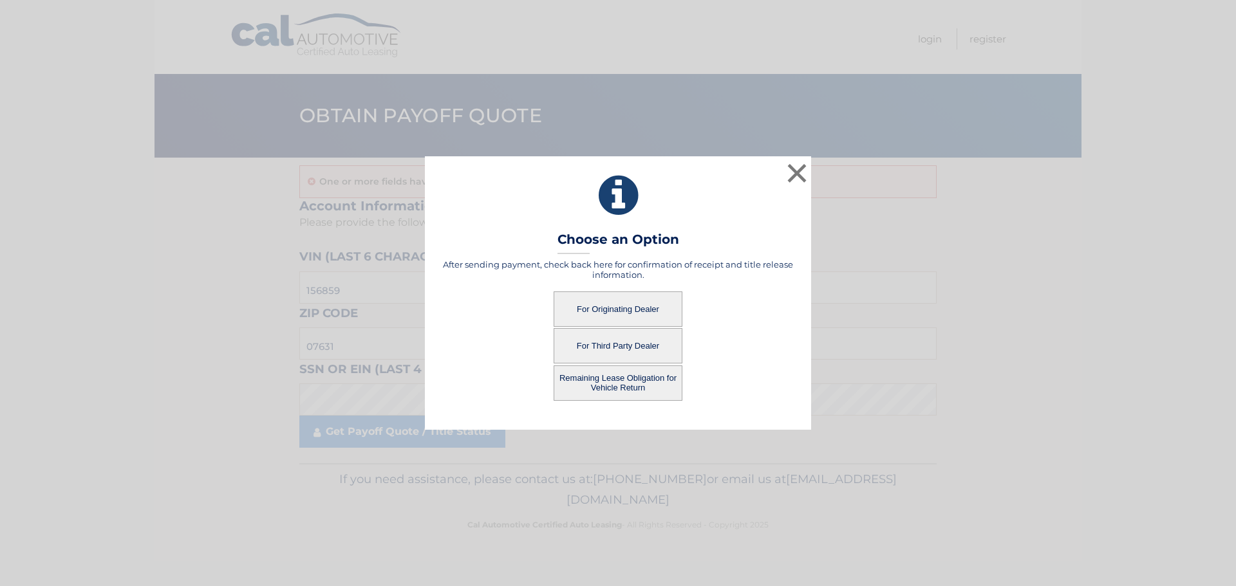
click at [607, 378] on button "Remaining Lease Obligation for Vehicle Return" at bounding box center [617, 383] width 129 height 35
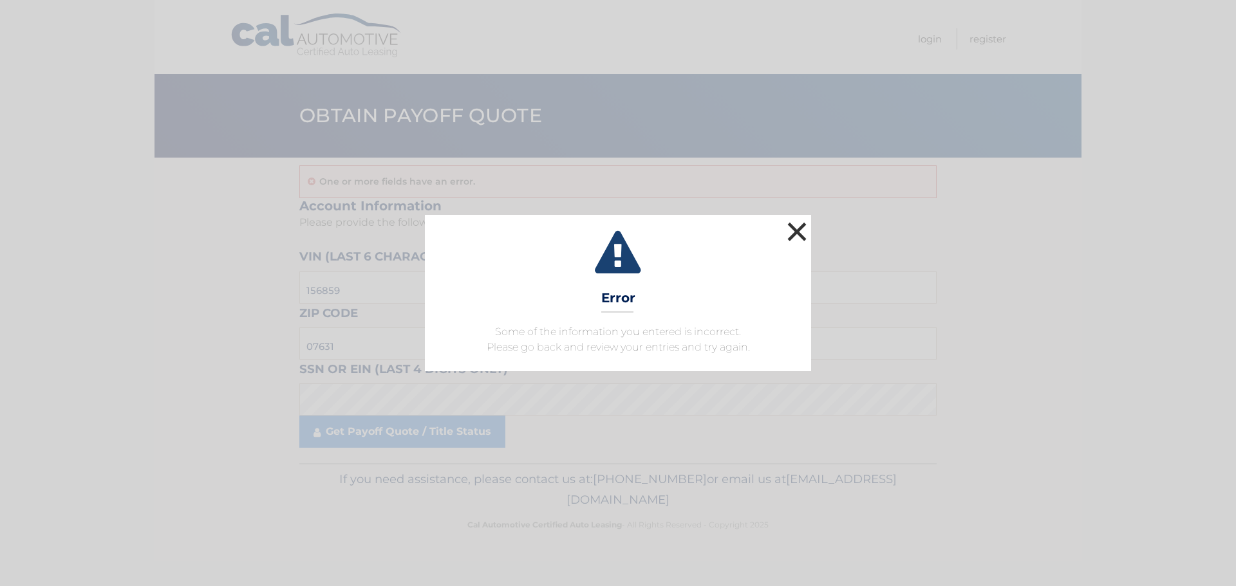
click at [785, 245] on button "×" at bounding box center [797, 232] width 26 height 26
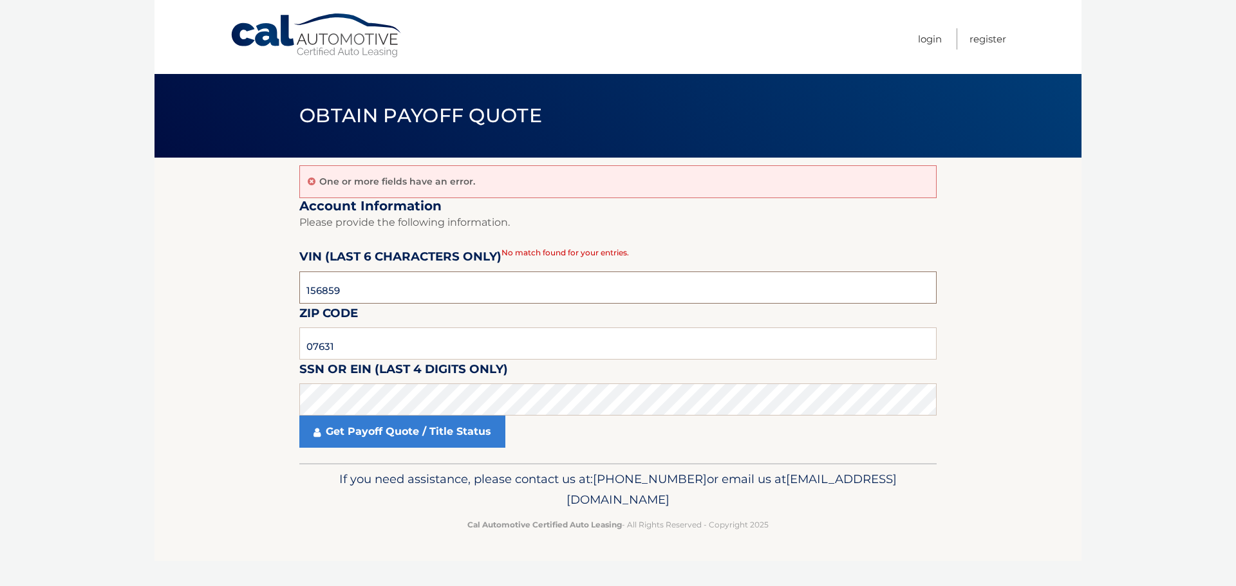
click at [476, 281] on input "156859" at bounding box center [617, 288] width 637 height 32
click button "For Originating Dealer" at bounding box center [0, 0] width 0 height 0
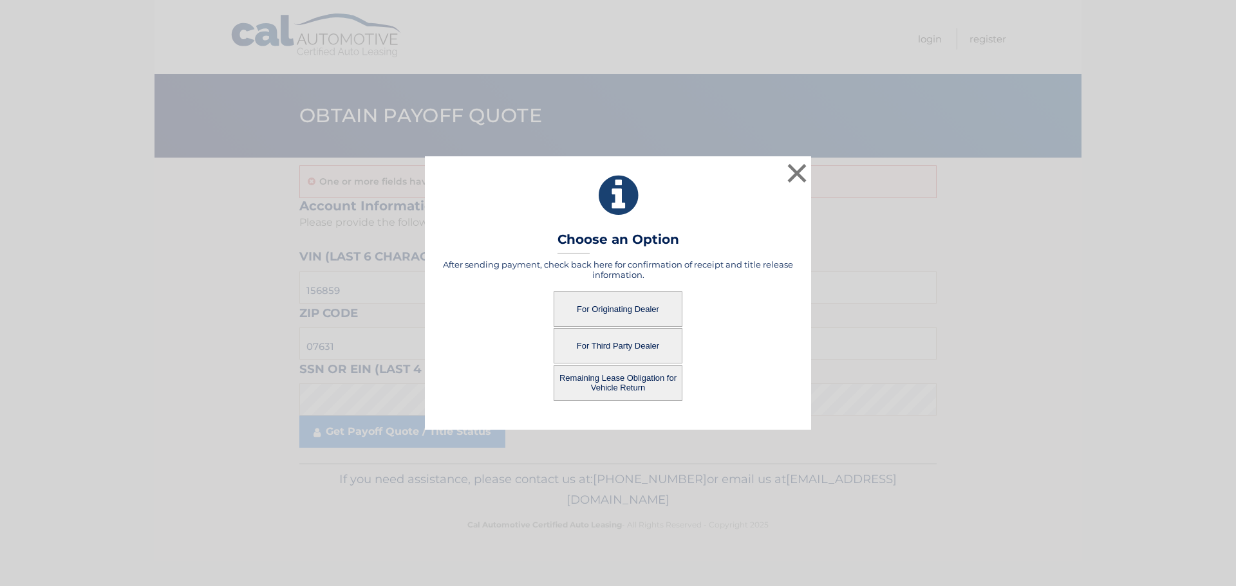
click at [620, 315] on button "For Originating Dealer" at bounding box center [617, 309] width 129 height 35
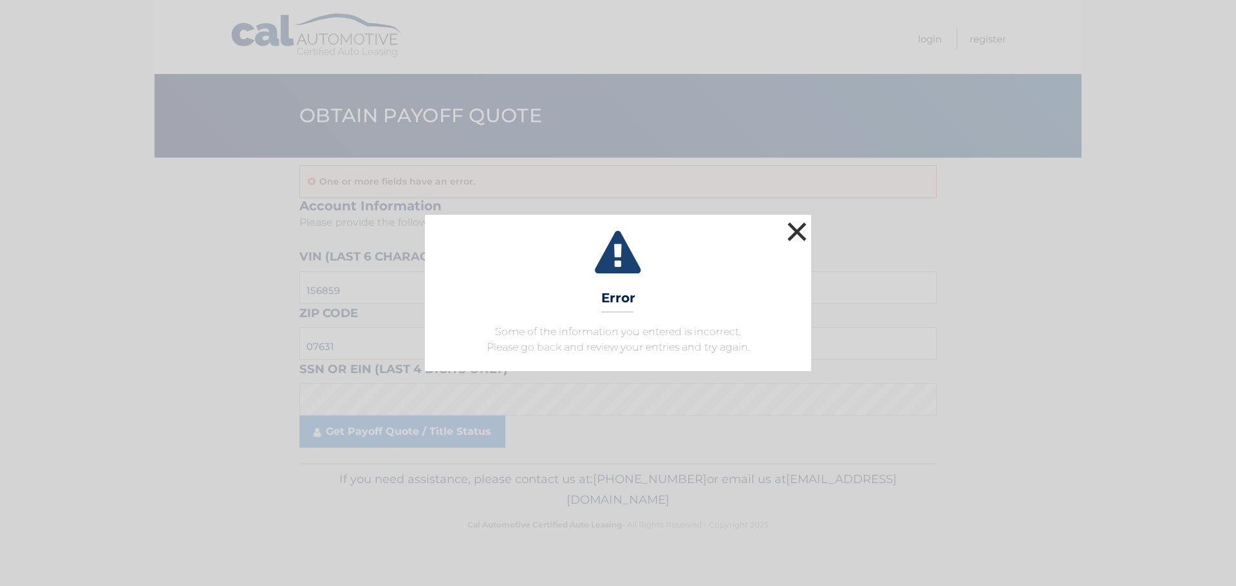
click at [793, 241] on button "×" at bounding box center [797, 232] width 26 height 26
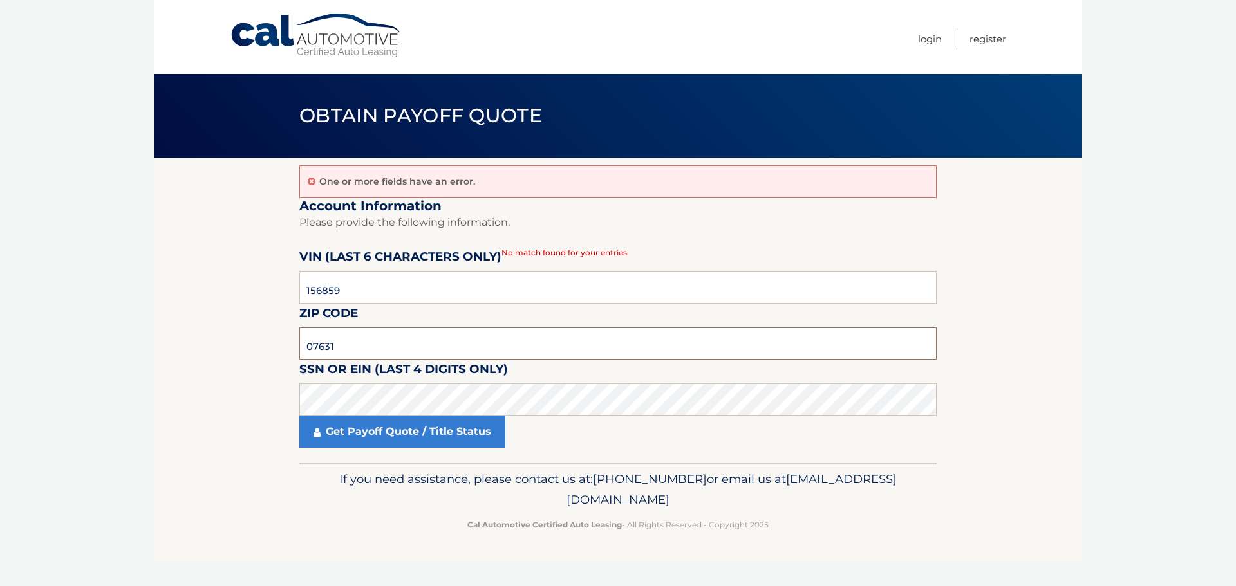
click at [562, 329] on input "07631" at bounding box center [617, 344] width 637 height 32
click button "For Originating Dealer" at bounding box center [0, 0] width 0 height 0
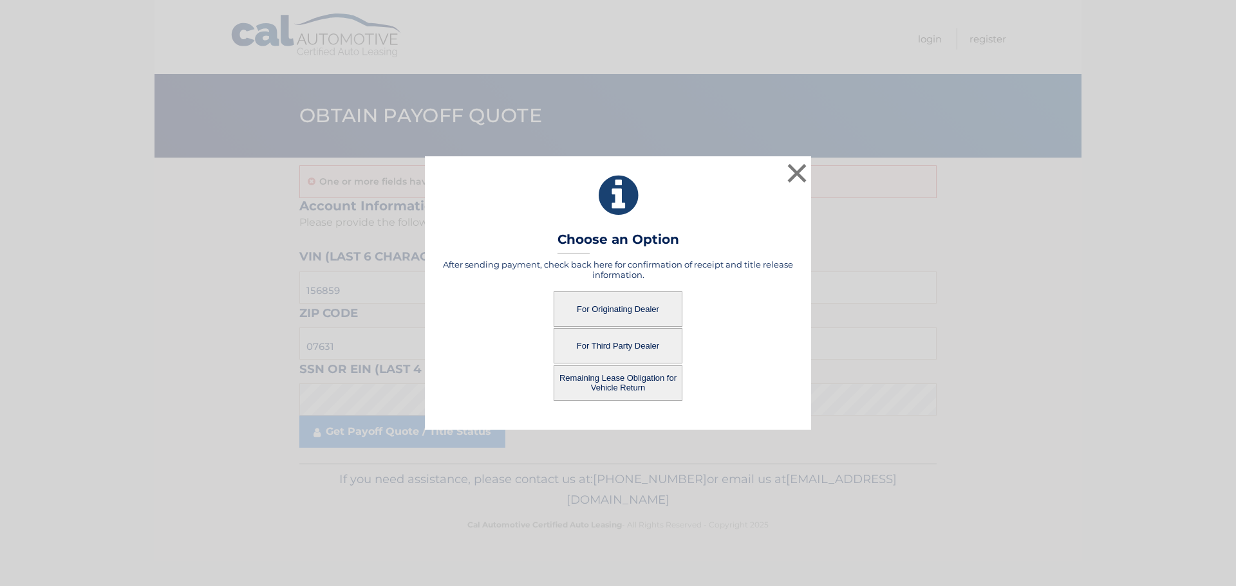
click at [667, 311] on button "For Originating Dealer" at bounding box center [617, 309] width 129 height 35
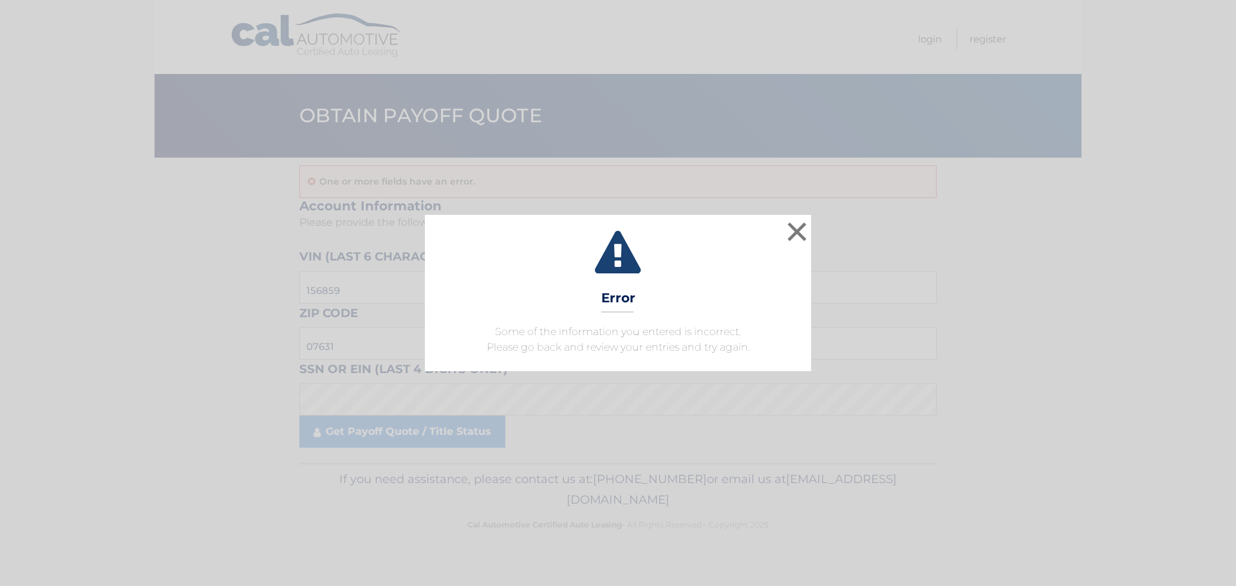
click at [670, 303] on div "× Error Some of the information you entered is incorrect. Please go back and re…" at bounding box center [618, 293] width 386 height 156
click at [797, 239] on button "×" at bounding box center [797, 232] width 26 height 26
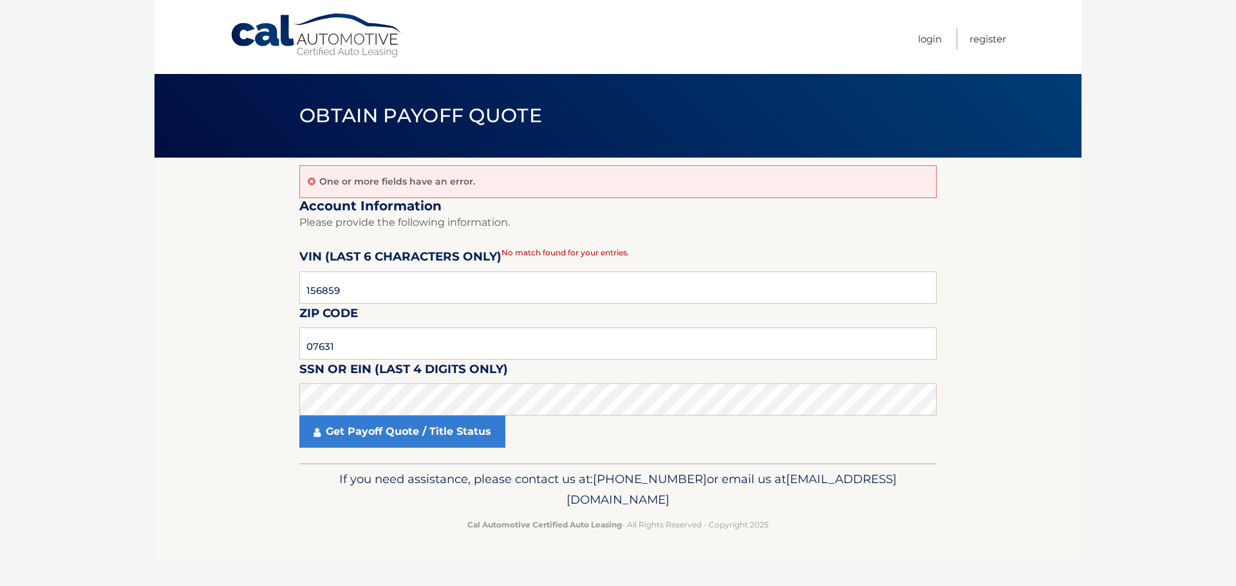
click at [558, 378] on fieldset "Account Information Please provide the following information. VIN (last 6 chara…" at bounding box center [617, 331] width 637 height 266
click button "For Originating Dealer" at bounding box center [0, 0] width 0 height 0
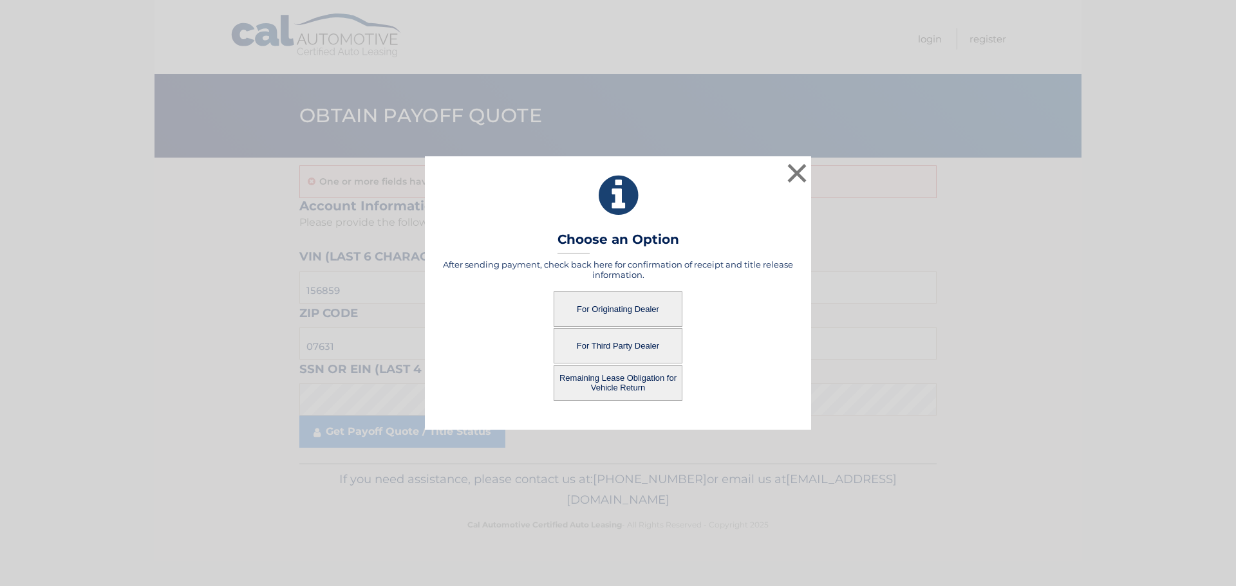
click at [607, 380] on button "Remaining Lease Obligation for Vehicle Return" at bounding box center [617, 383] width 129 height 35
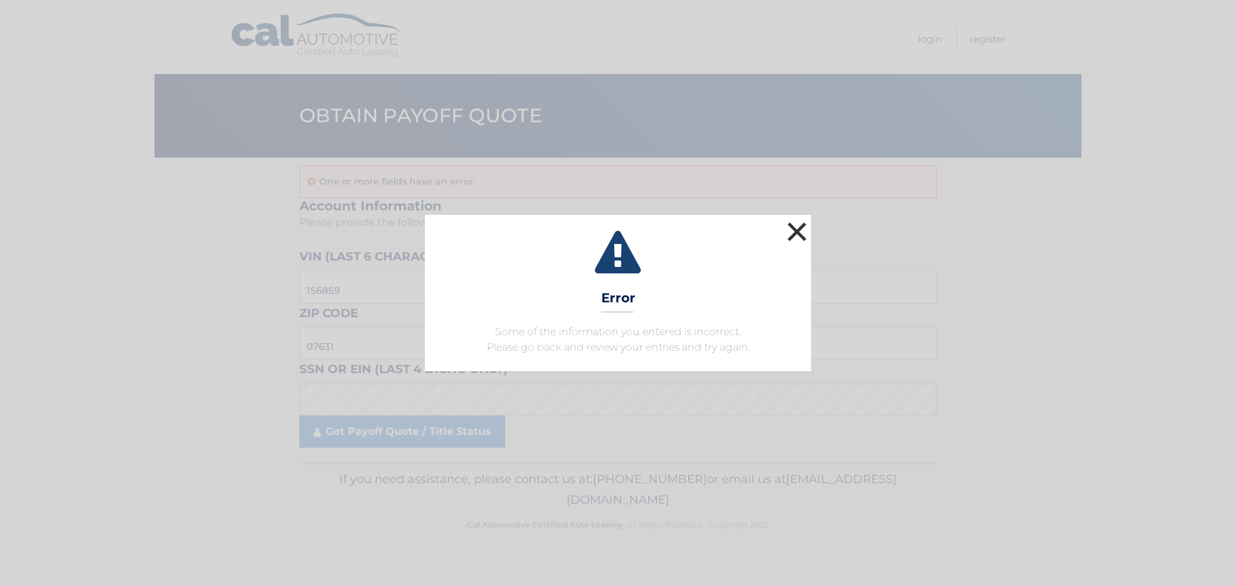
click at [806, 228] on button "×" at bounding box center [797, 232] width 26 height 26
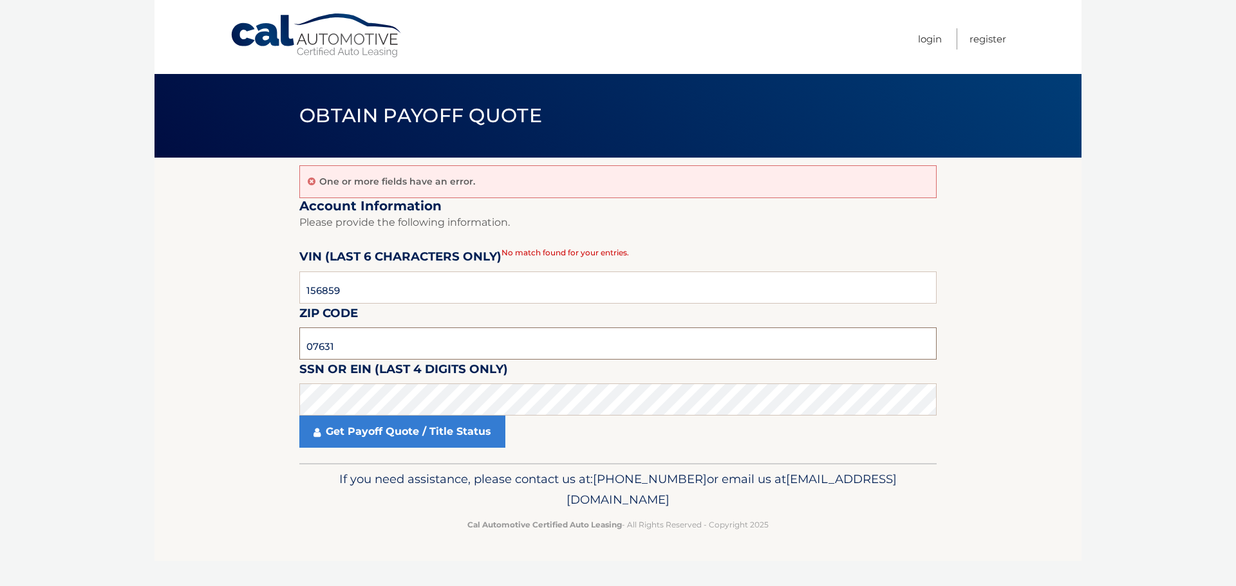
click at [378, 352] on input "07631" at bounding box center [617, 344] width 637 height 32
click button "For Originating Dealer" at bounding box center [0, 0] width 0 height 0
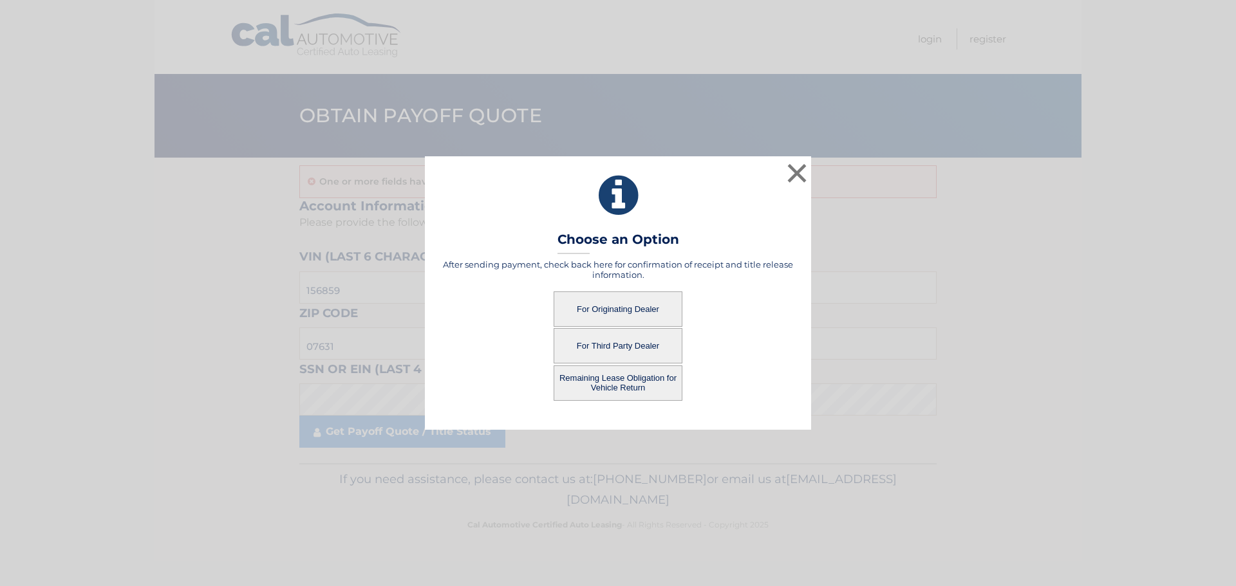
click at [627, 323] on button "For Originating Dealer" at bounding box center [617, 309] width 129 height 35
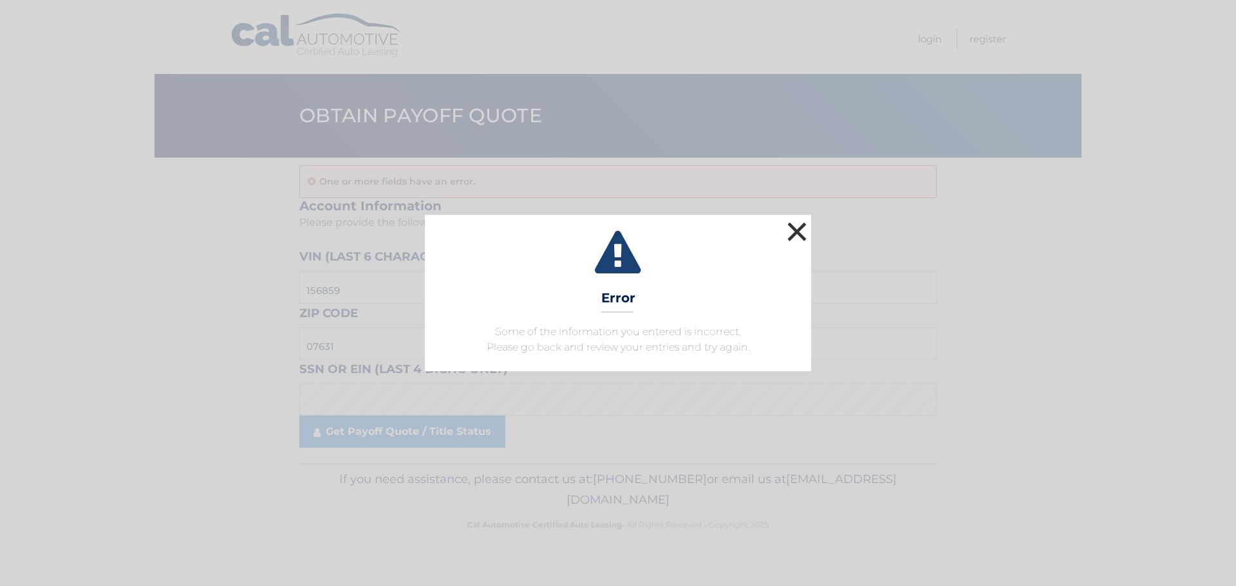
click at [795, 231] on button "×" at bounding box center [797, 232] width 26 height 26
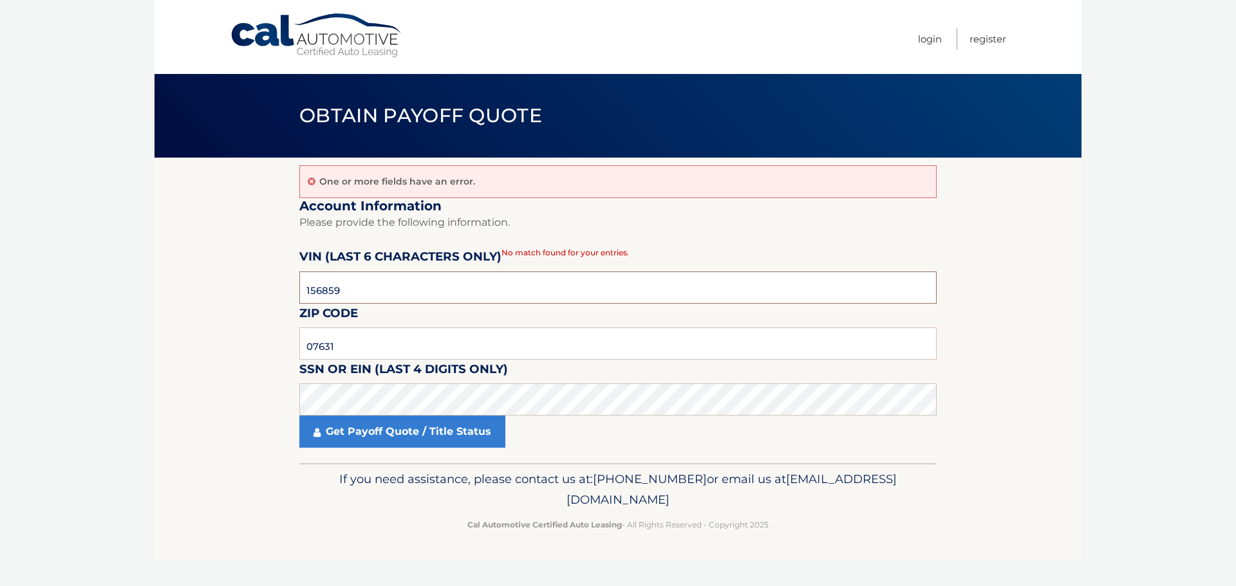
click at [452, 279] on input "156859" at bounding box center [617, 288] width 637 height 32
click button "For Originating Dealer" at bounding box center [0, 0] width 0 height 0
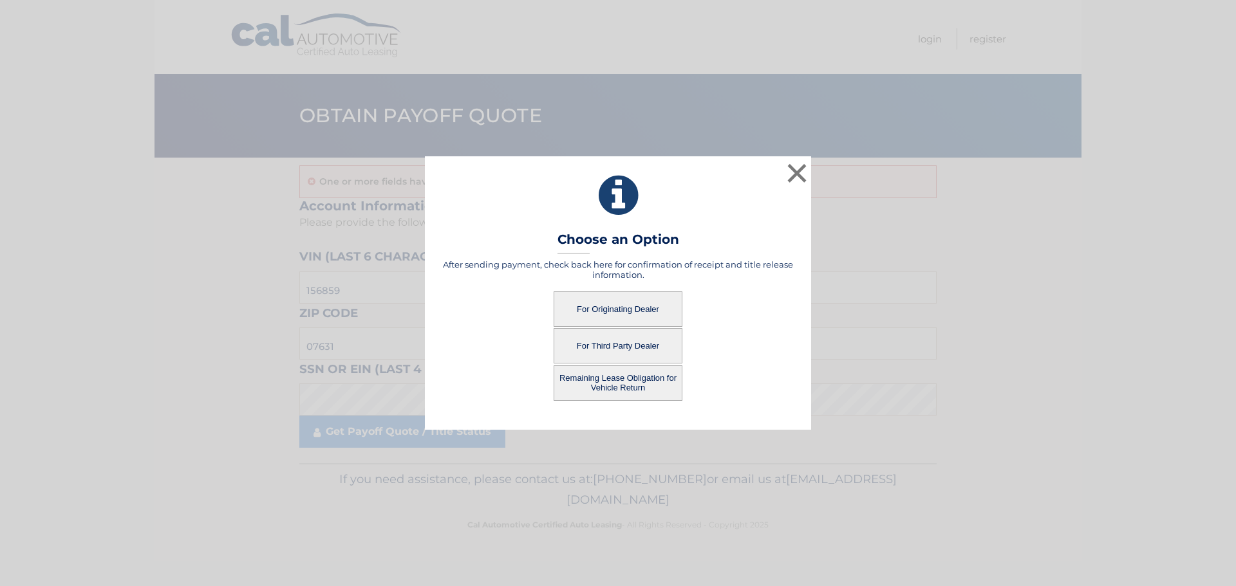
click at [595, 391] on button "Remaining Lease Obligation for Vehicle Return" at bounding box center [617, 383] width 129 height 35
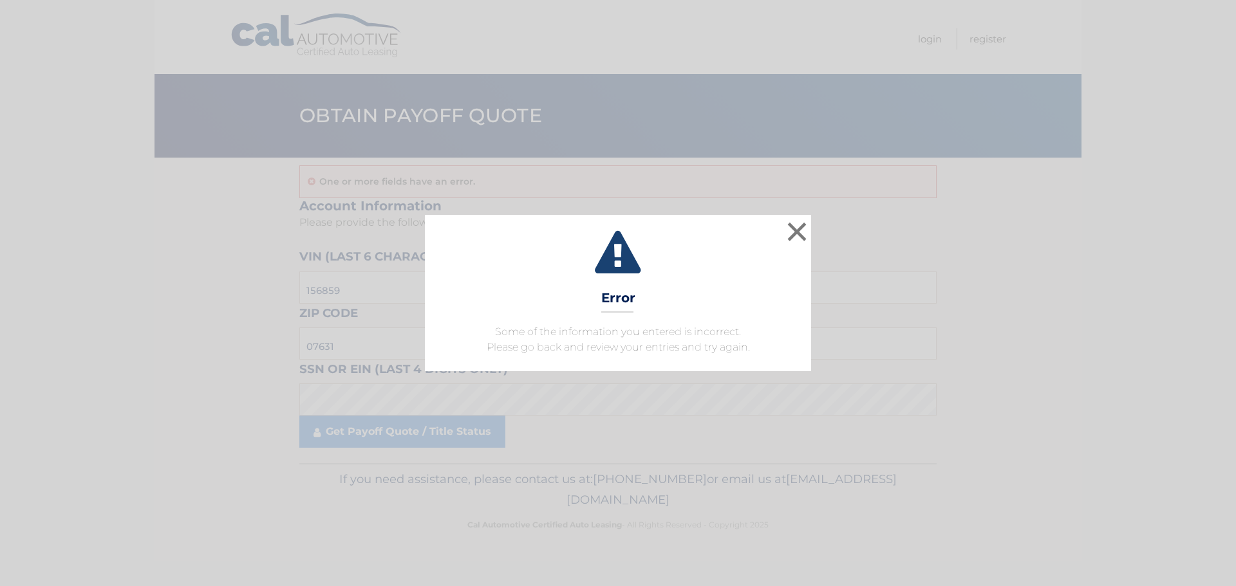
click at [780, 232] on icon at bounding box center [618, 254] width 354 height 46
click at [783, 232] on icon at bounding box center [618, 254] width 354 height 46
click at [784, 228] on button "×" at bounding box center [797, 232] width 26 height 26
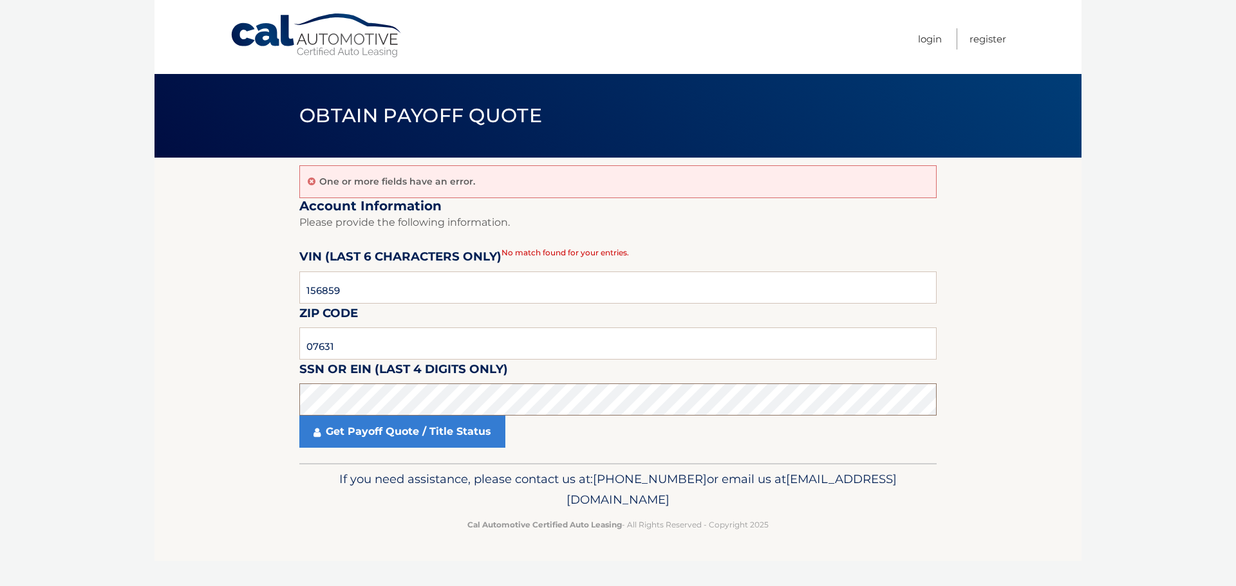
click button "For Originating Dealer" at bounding box center [0, 0] width 0 height 0
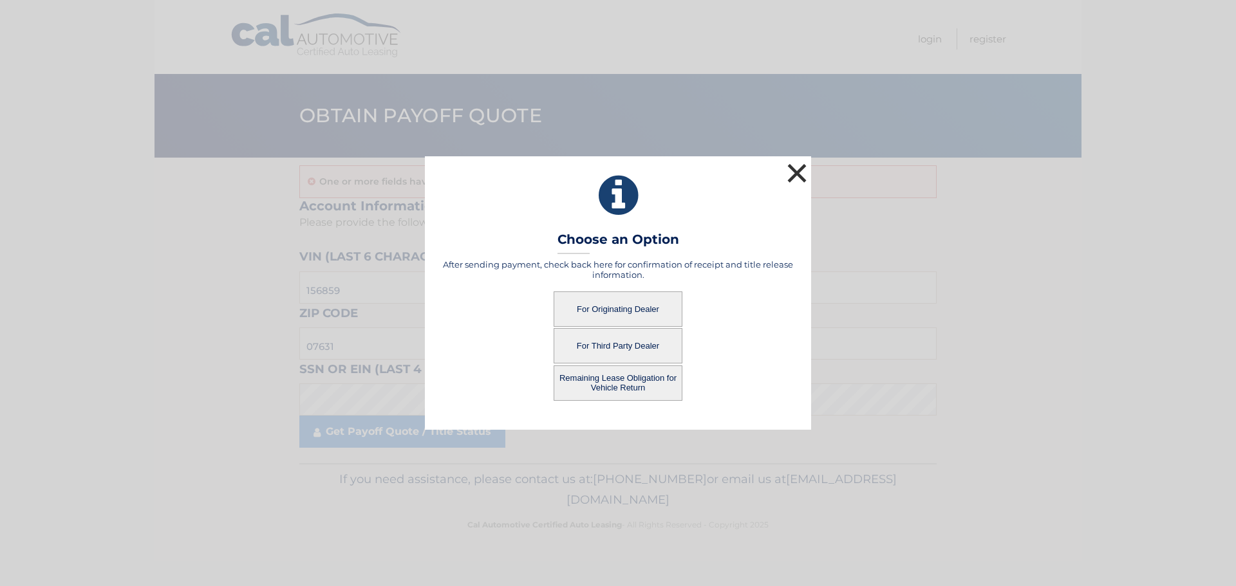
click at [793, 173] on button "×" at bounding box center [797, 173] width 26 height 26
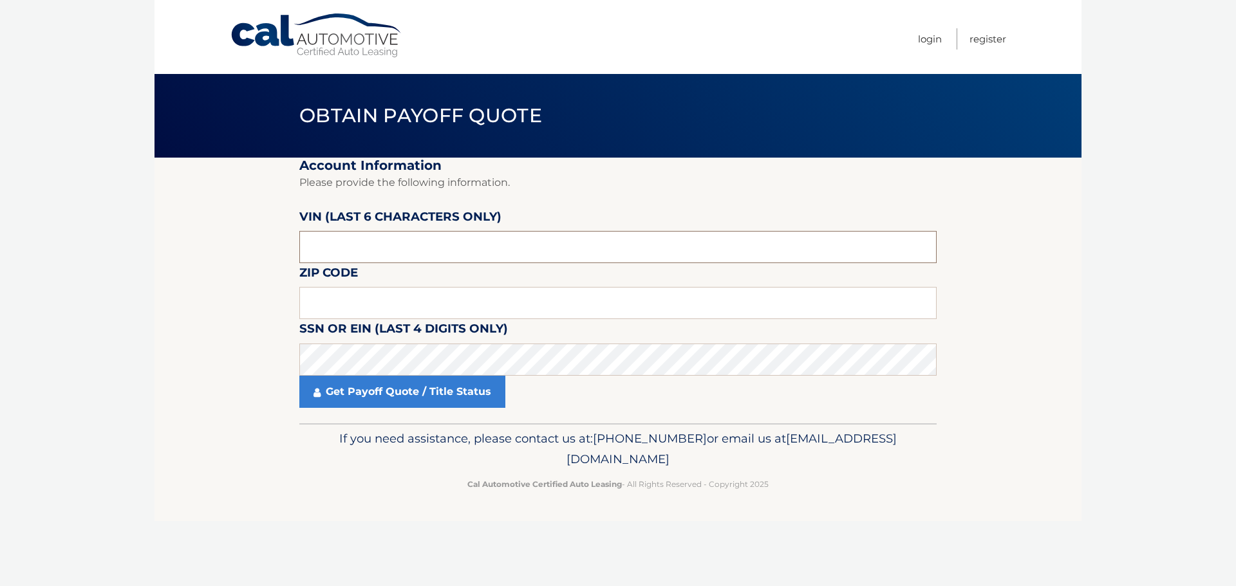
click at [364, 248] on input "text" at bounding box center [617, 247] width 637 height 32
paste input "156859"
type input "156859"
click at [388, 249] on input "text" at bounding box center [617, 247] width 637 height 32
type input "156859"
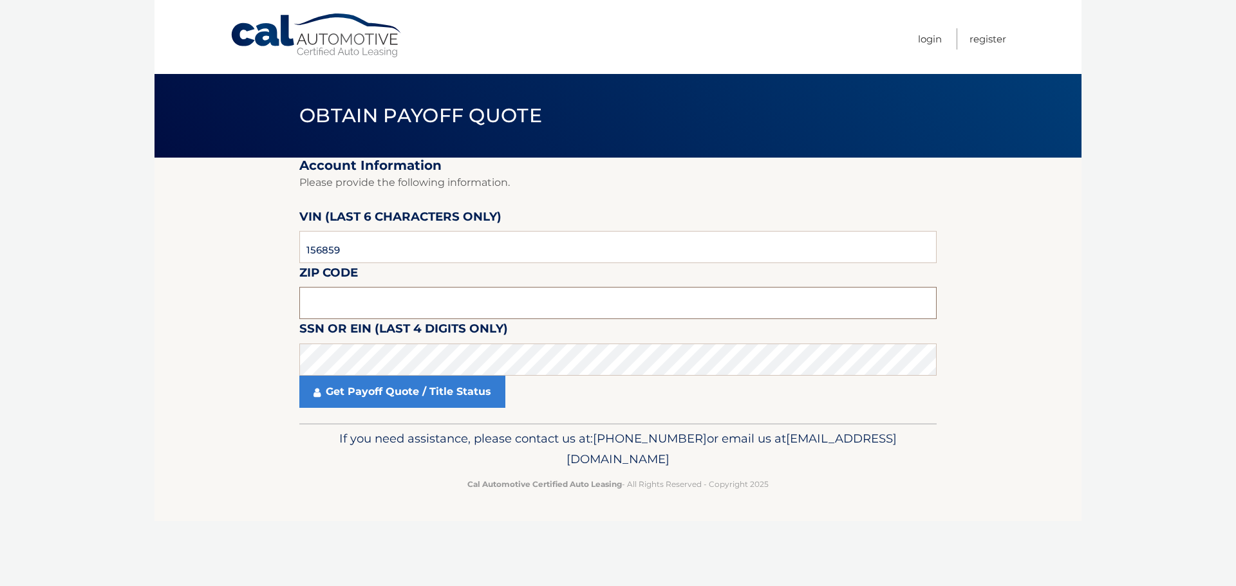
click at [385, 289] on input "text" at bounding box center [617, 303] width 637 height 32
type input "07631"
click at [342, 335] on label "SSN or EIN (last 4 digits only)" at bounding box center [403, 331] width 208 height 24
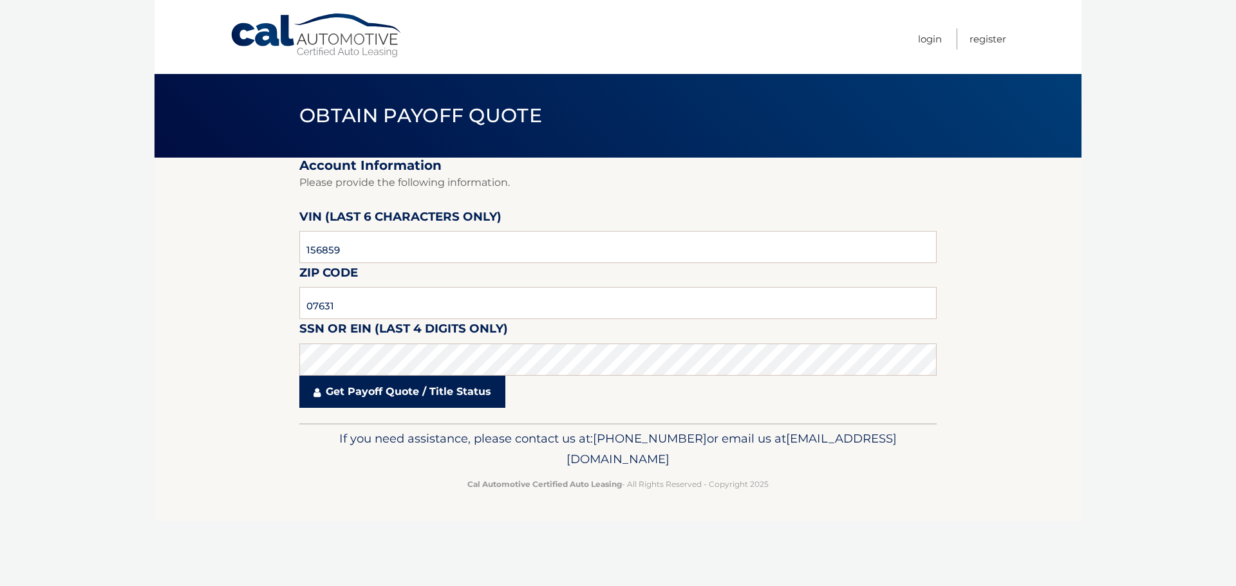
click at [320, 380] on link "Get Payoff Quote / Title Status" at bounding box center [402, 392] width 206 height 32
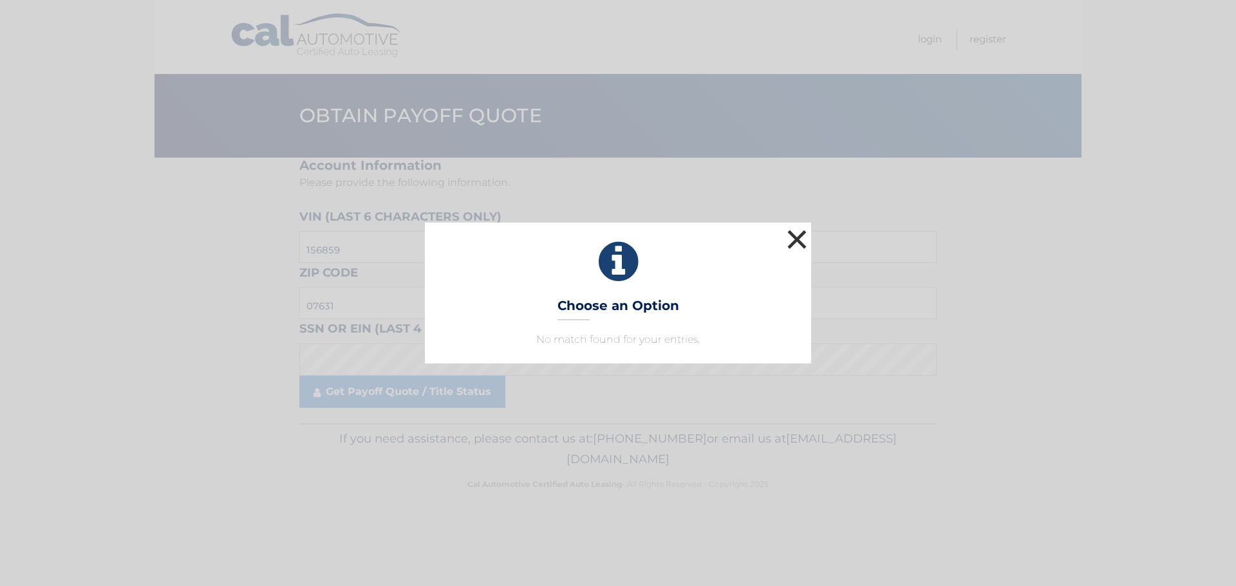
click at [785, 240] on button "×" at bounding box center [797, 240] width 26 height 26
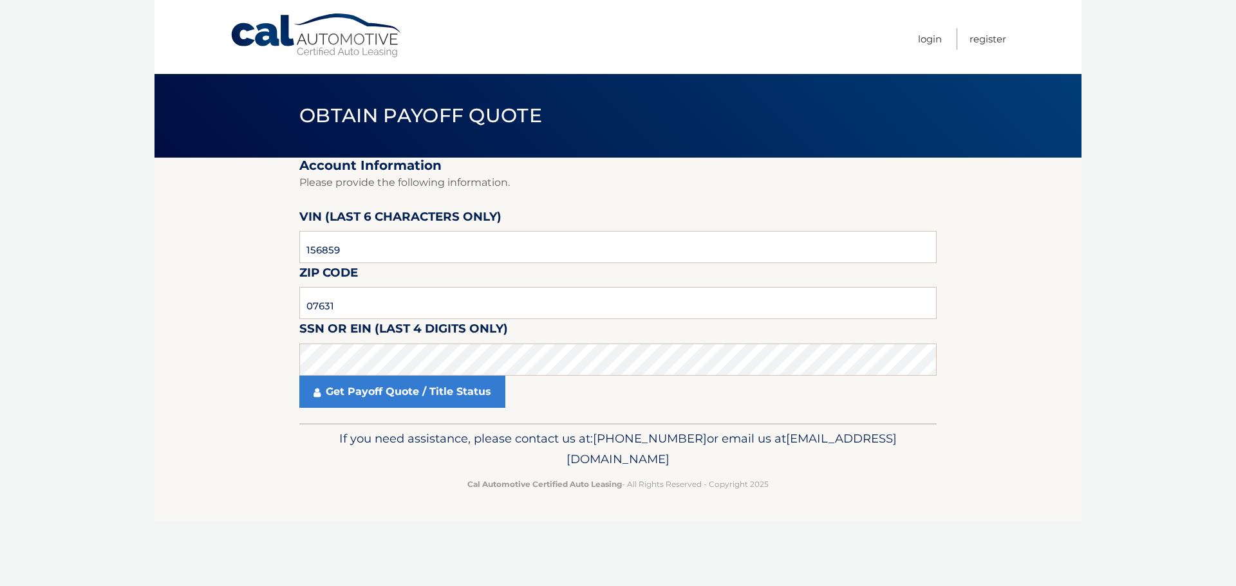
click at [374, 265] on fieldset "Account Information Please provide the following information. VIN (last 6 chara…" at bounding box center [617, 291] width 637 height 266
click at [375, 259] on input "156859" at bounding box center [617, 247] width 637 height 32
click button "For Originating Dealer" at bounding box center [0, 0] width 0 height 0
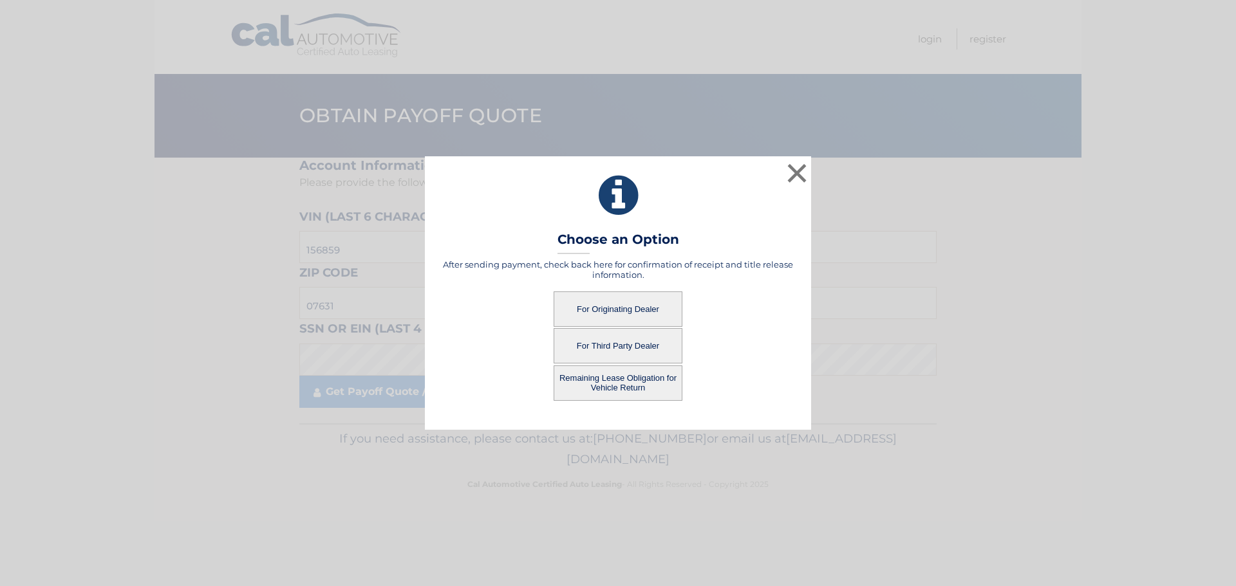
click at [640, 310] on button "For Originating Dealer" at bounding box center [617, 309] width 129 height 35
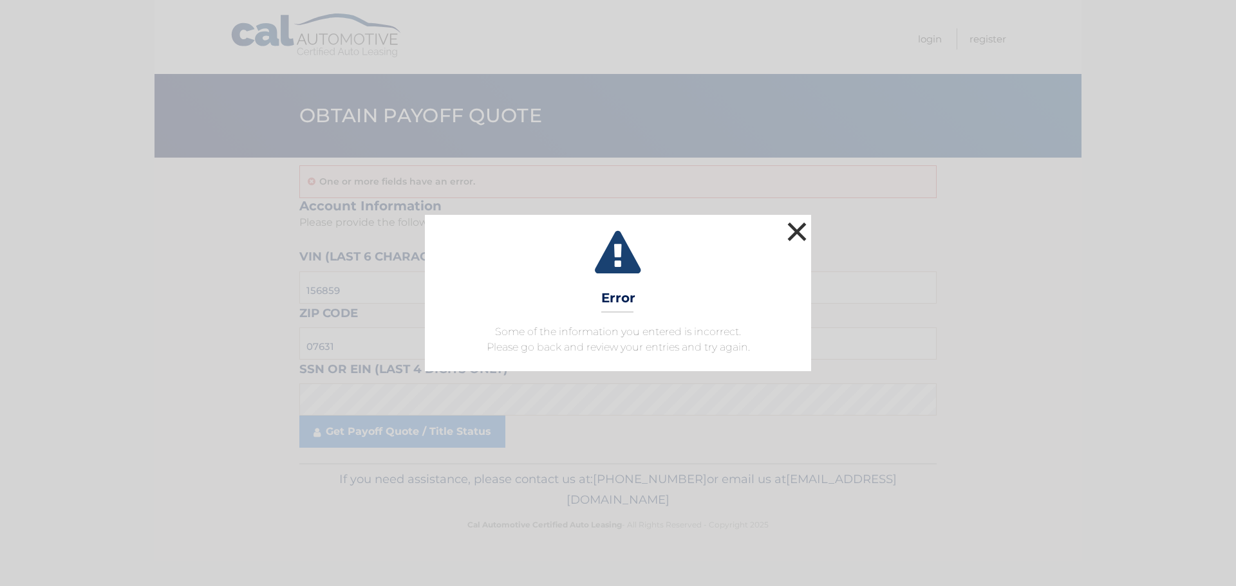
click at [800, 231] on button "×" at bounding box center [797, 232] width 26 height 26
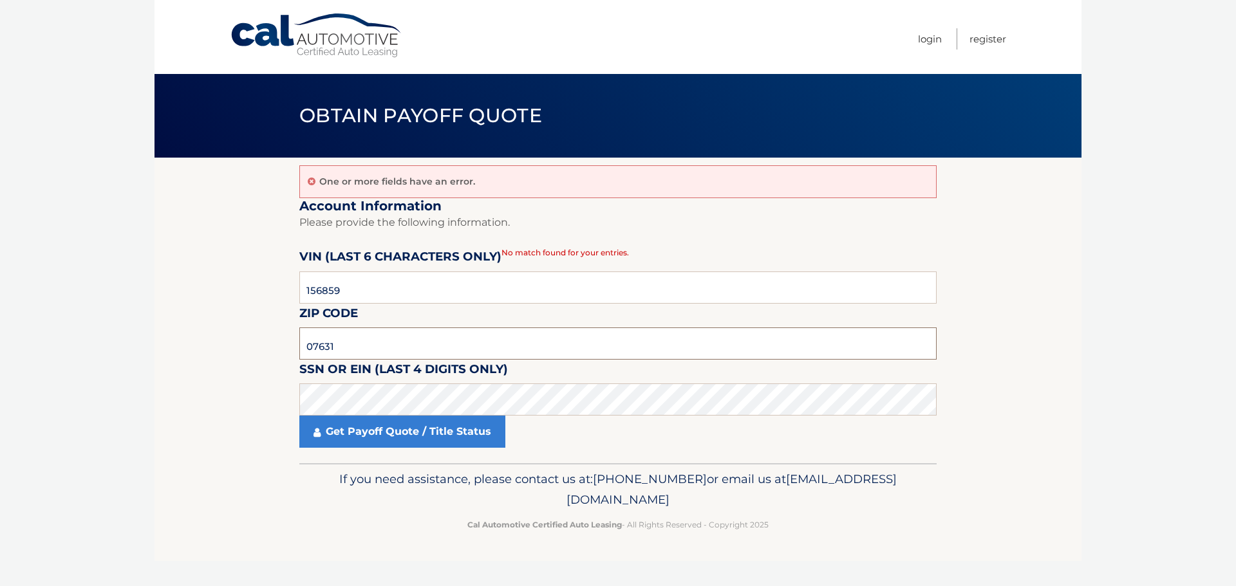
click at [366, 341] on input "07631" at bounding box center [617, 344] width 637 height 32
type input "07632"
click button "For Originating Dealer" at bounding box center [0, 0] width 0 height 0
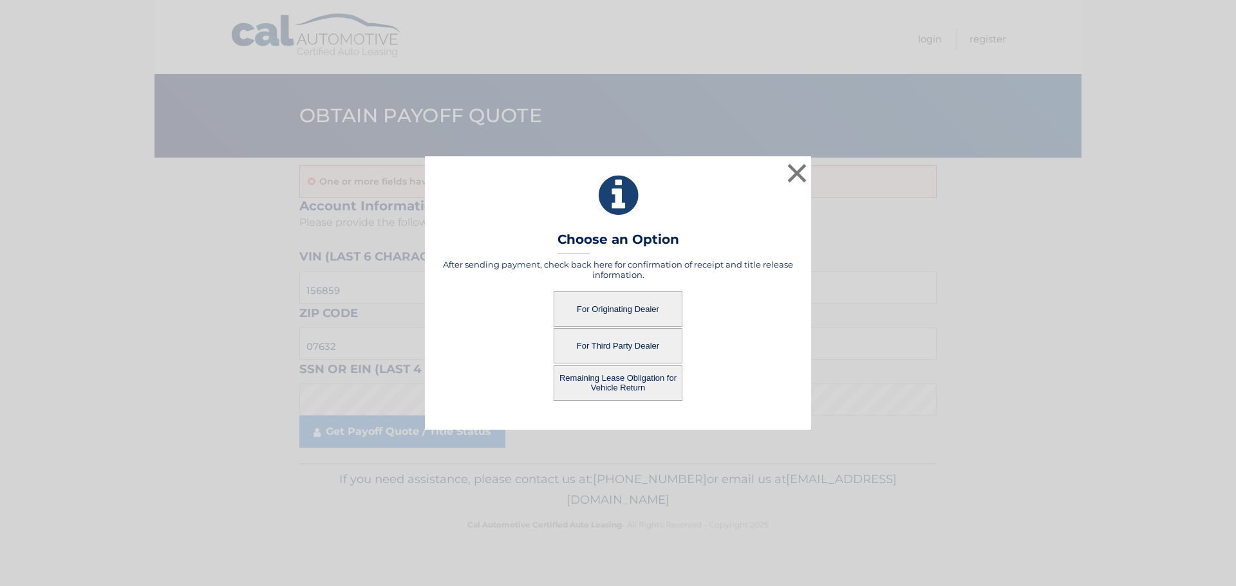
click at [631, 388] on button "Remaining Lease Obligation for Vehicle Return" at bounding box center [617, 383] width 129 height 35
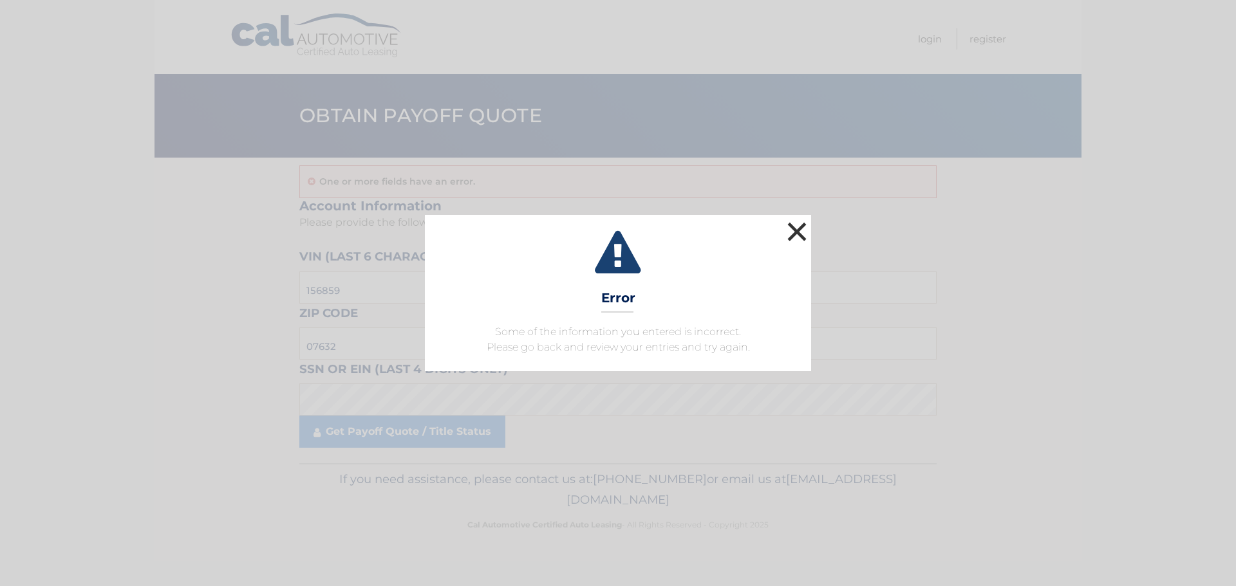
click at [806, 228] on button "×" at bounding box center [797, 232] width 26 height 26
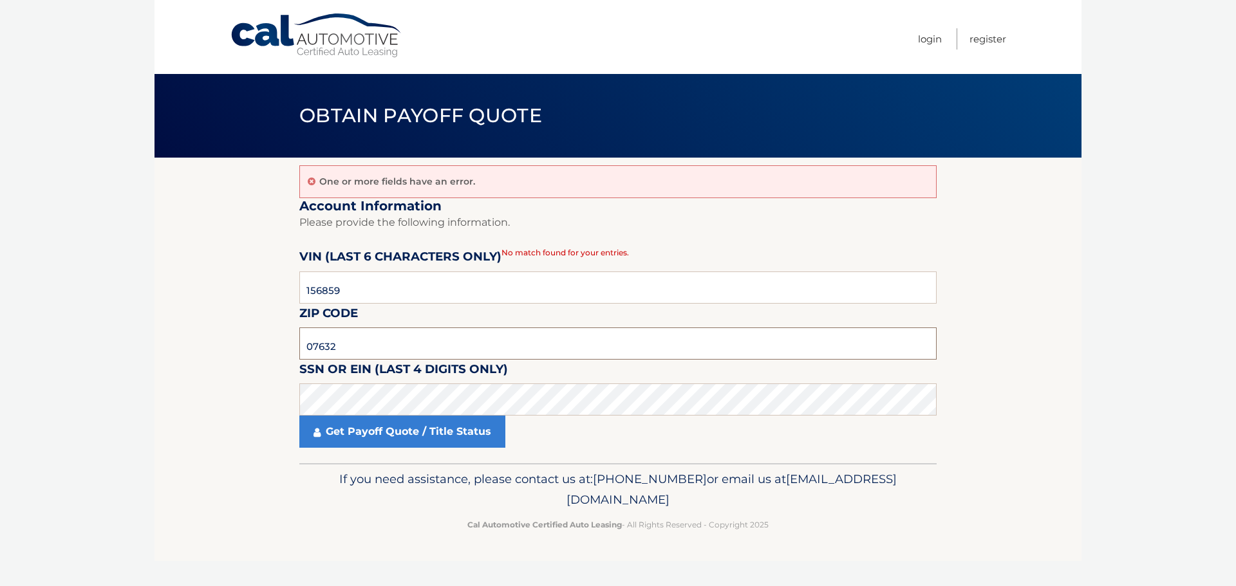
click at [424, 328] on input "07632" at bounding box center [617, 344] width 637 height 32
type input "07631"
click button "For Originating Dealer" at bounding box center [0, 0] width 0 height 0
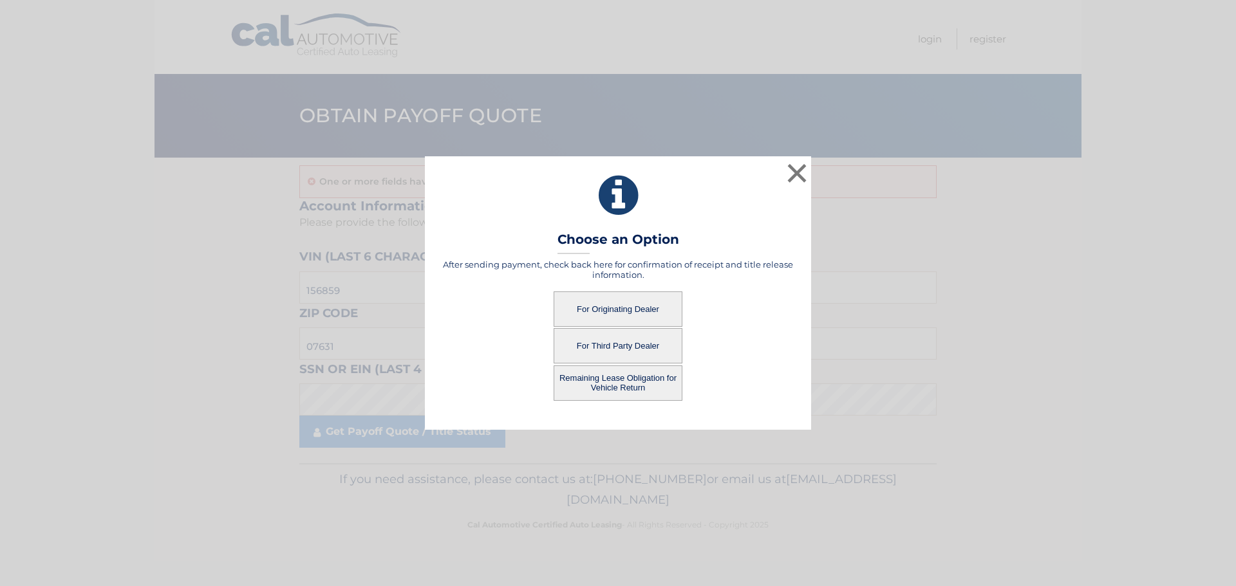
click at [645, 303] on button "For Originating Dealer" at bounding box center [617, 309] width 129 height 35
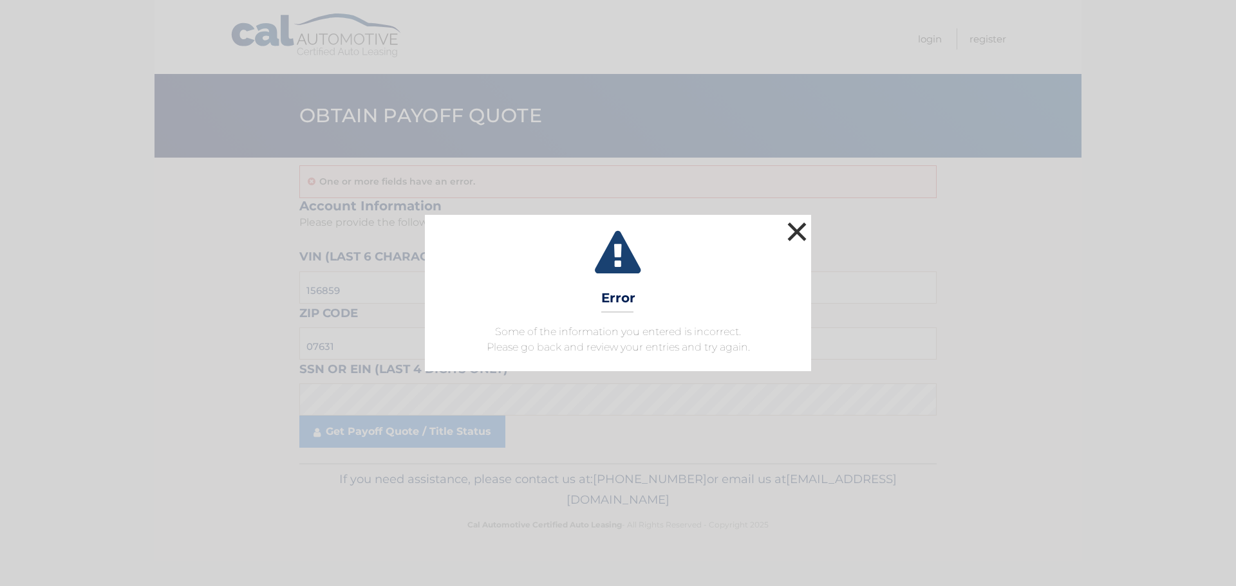
click at [799, 239] on button "×" at bounding box center [797, 232] width 26 height 26
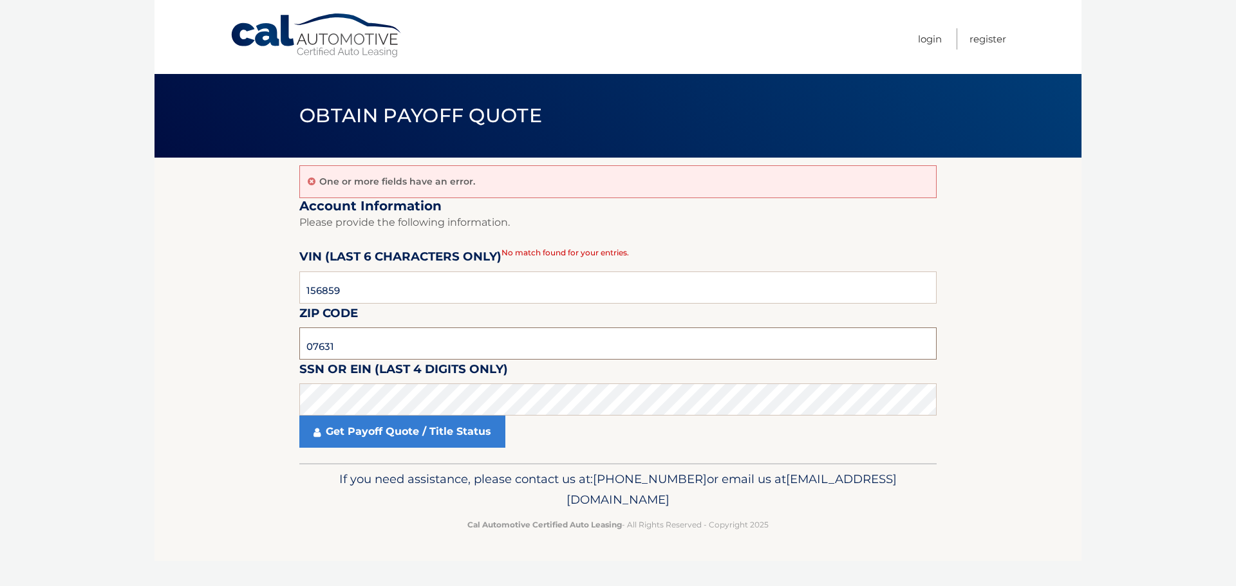
click at [375, 343] on input "07631" at bounding box center [617, 344] width 637 height 32
click button "For Originating Dealer" at bounding box center [0, 0] width 0 height 0
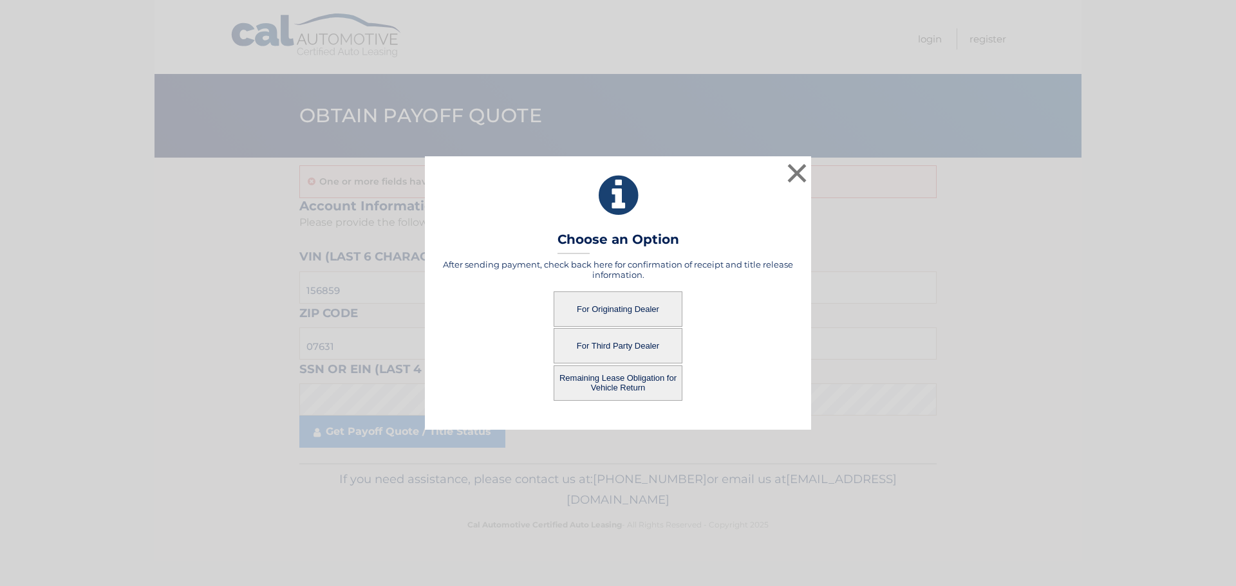
click at [622, 308] on button "For Originating Dealer" at bounding box center [617, 309] width 129 height 35
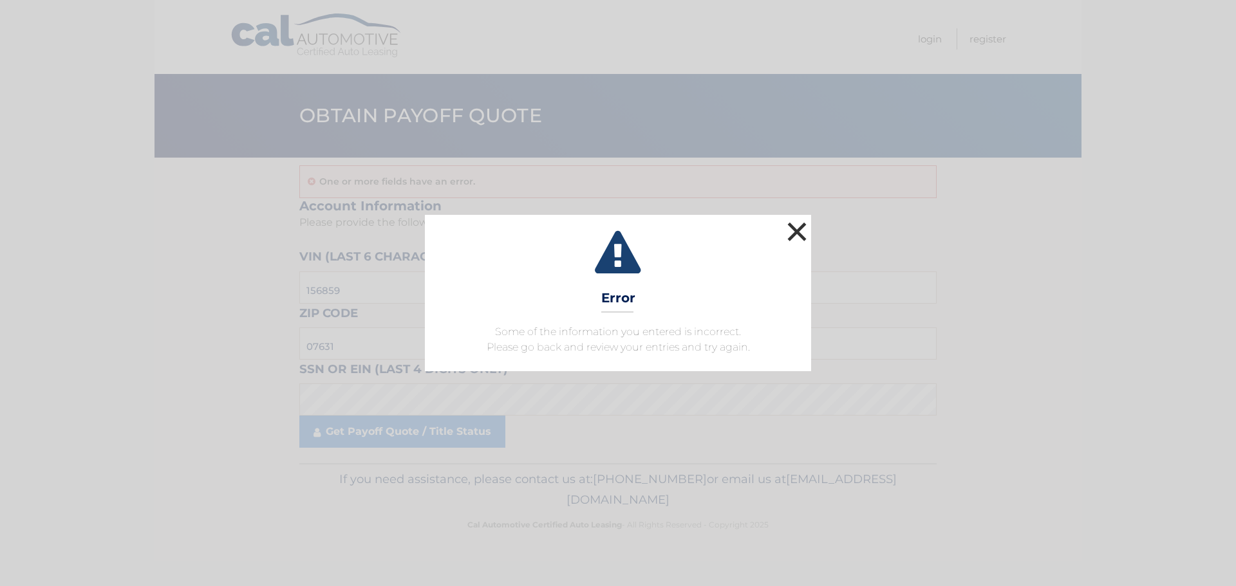
click at [797, 232] on button "×" at bounding box center [797, 232] width 26 height 26
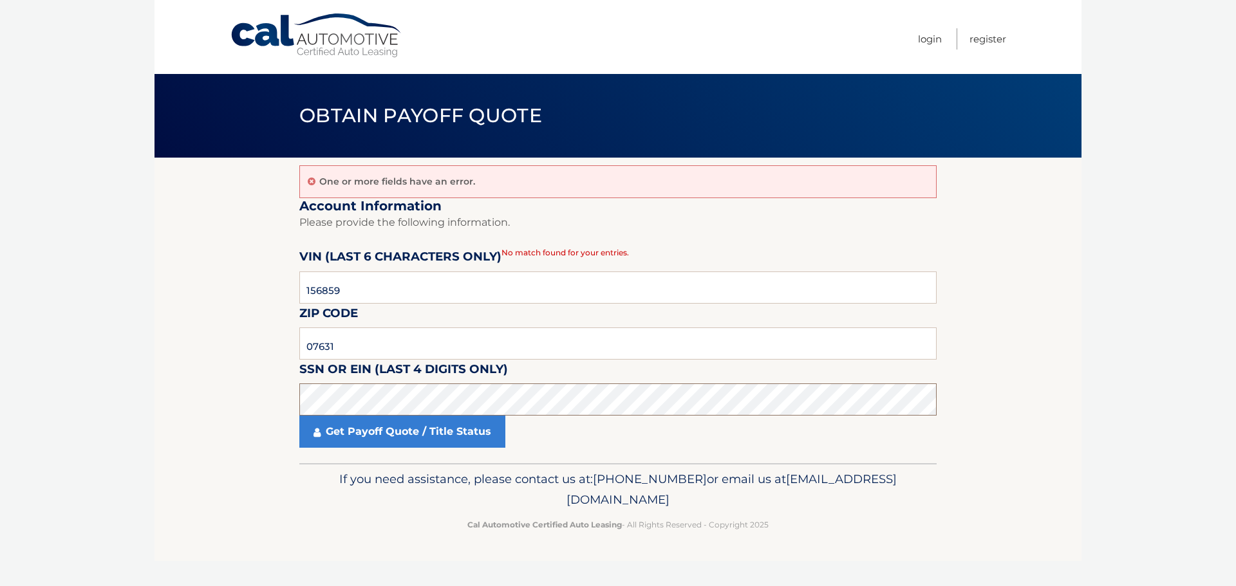
click button "For Originating Dealer" at bounding box center [0, 0] width 0 height 0
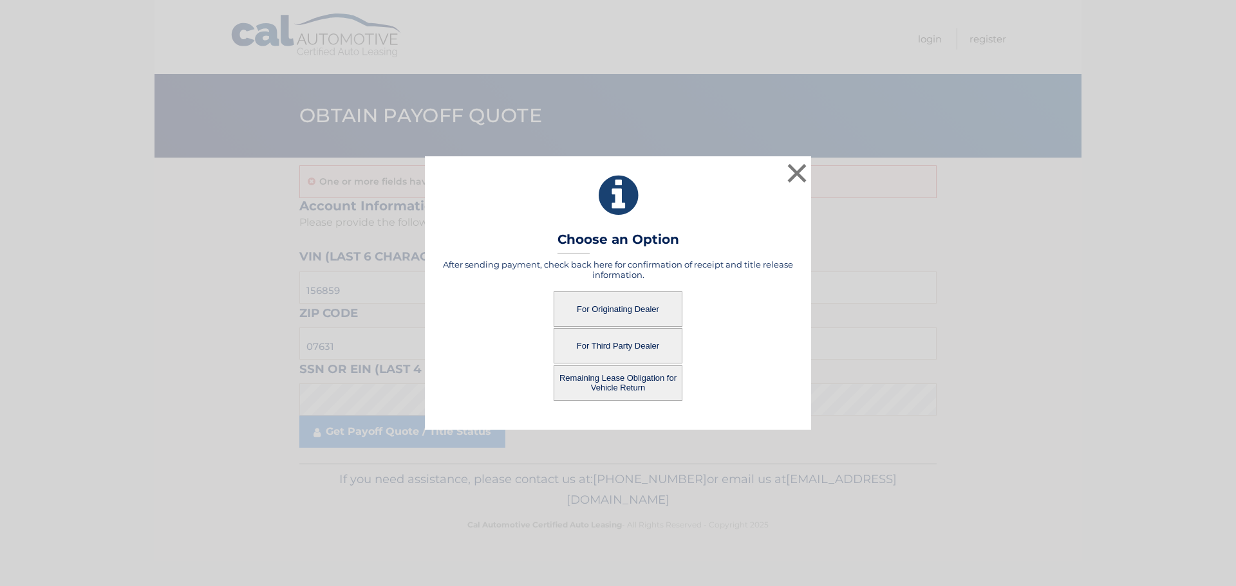
click at [615, 389] on button "Remaining Lease Obligation for Vehicle Return" at bounding box center [617, 383] width 129 height 35
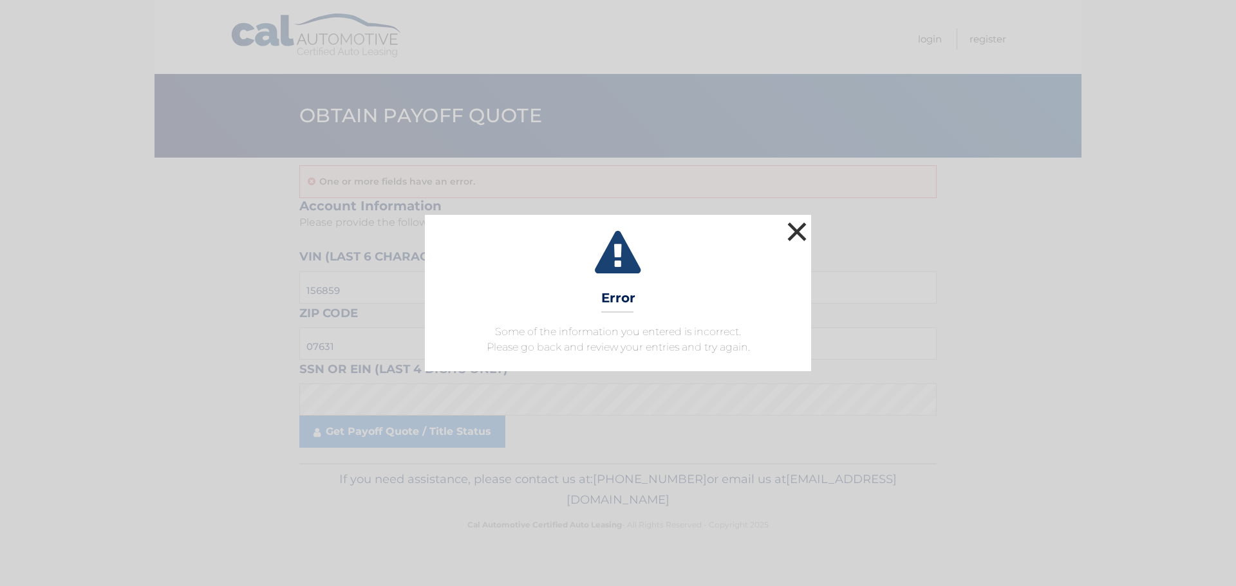
click at [792, 237] on button "×" at bounding box center [797, 232] width 26 height 26
